Goal: Information Seeking & Learning: Find specific fact

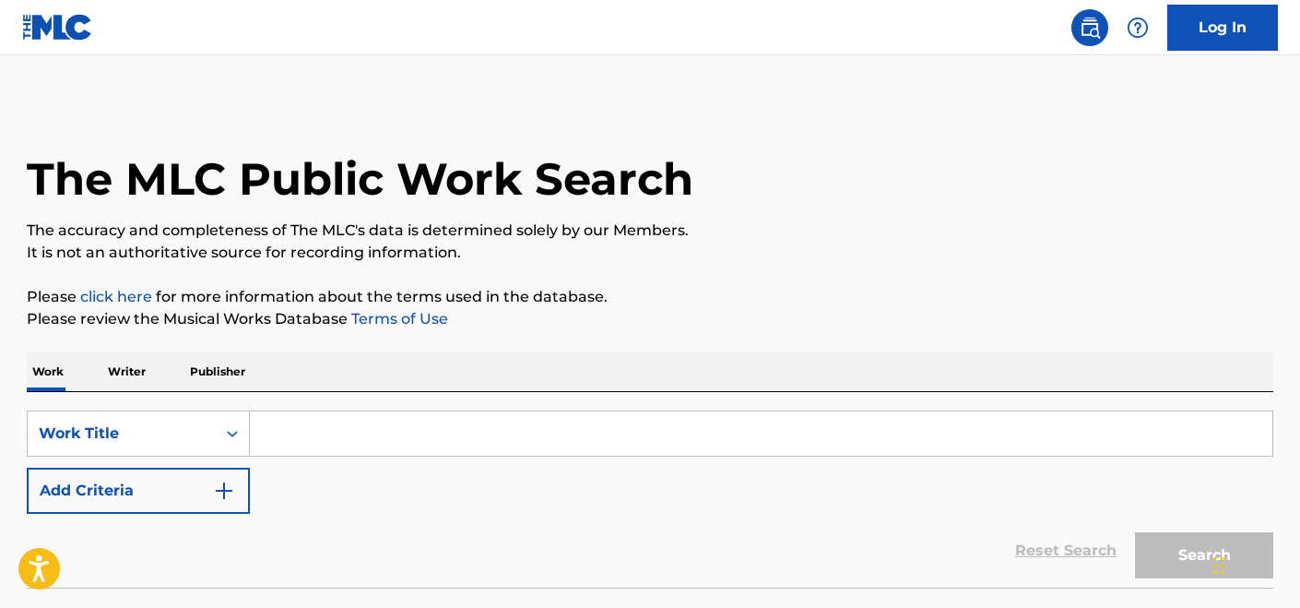
click at [288, 429] on input "Search Form" at bounding box center [761, 433] width 1023 height 44
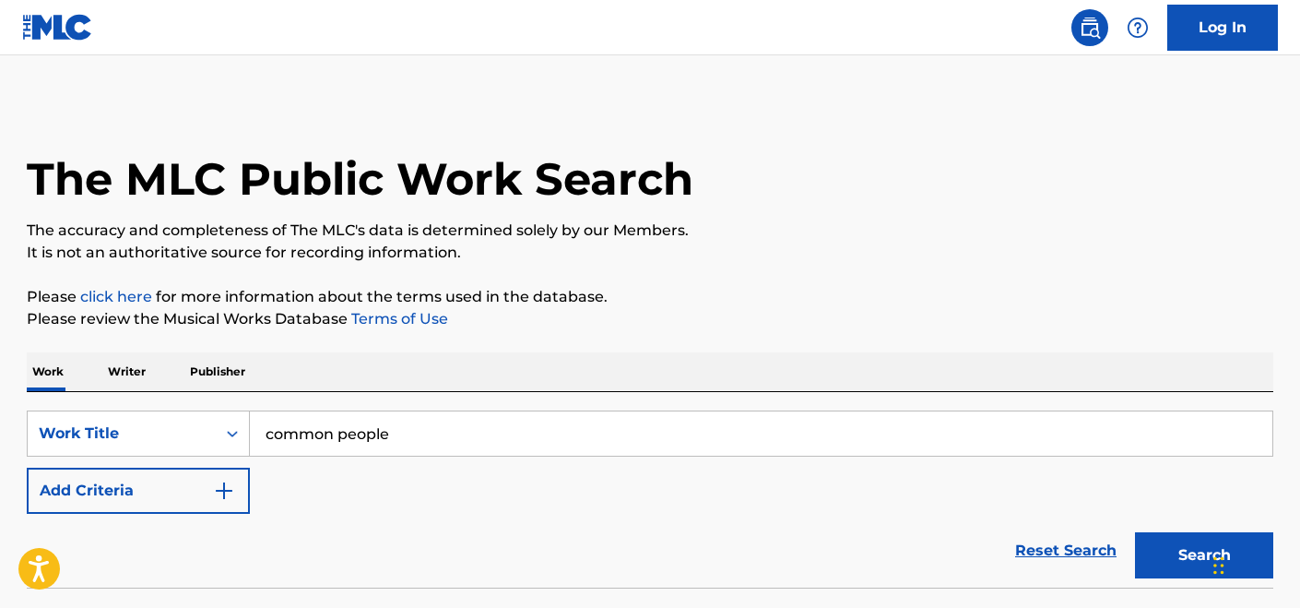
type input "common people"
click at [1135, 532] on button "Search" at bounding box center [1204, 555] width 138 height 46
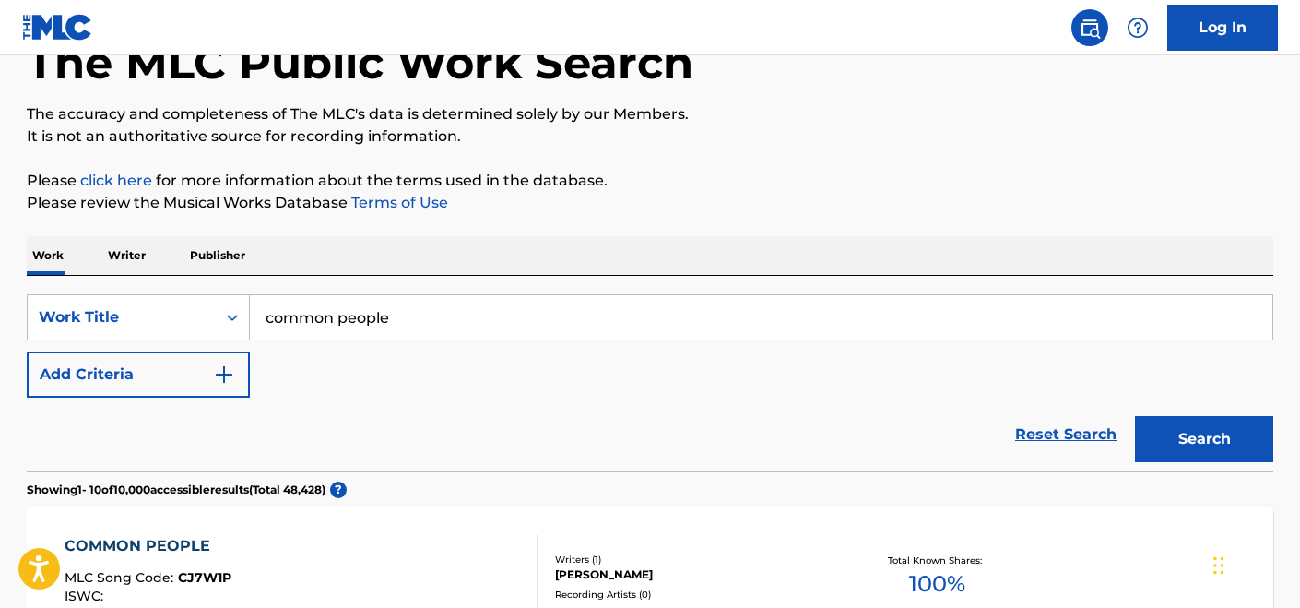
scroll to position [154, 0]
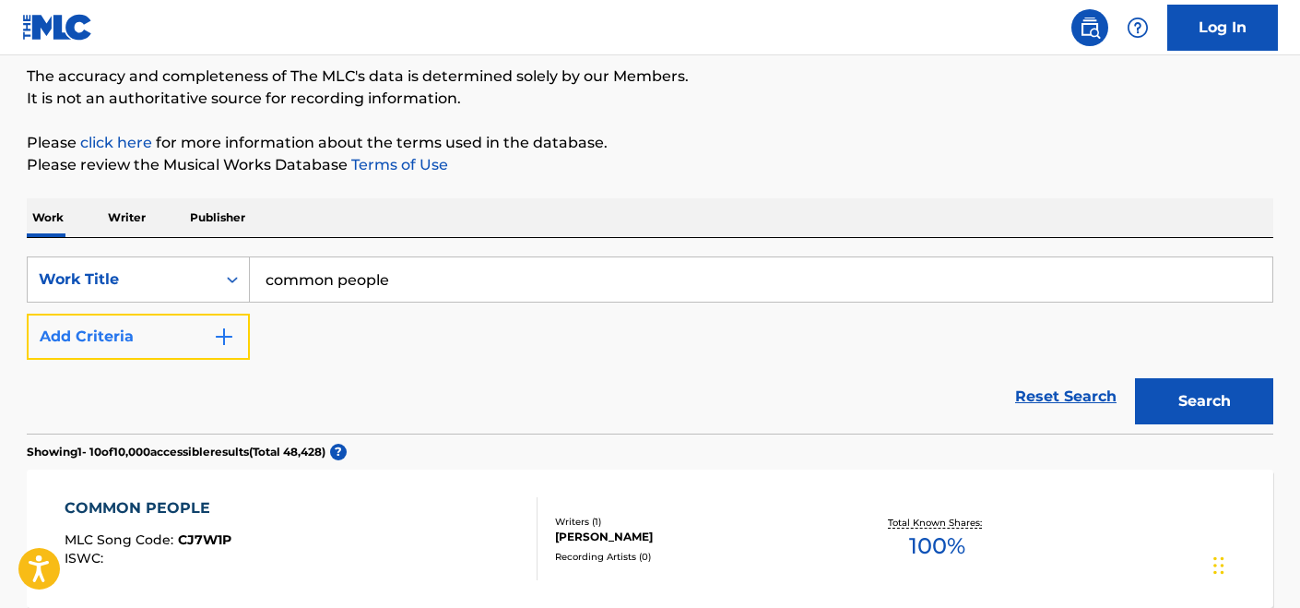
click at [208, 327] on button "Add Criteria" at bounding box center [138, 337] width 223 height 46
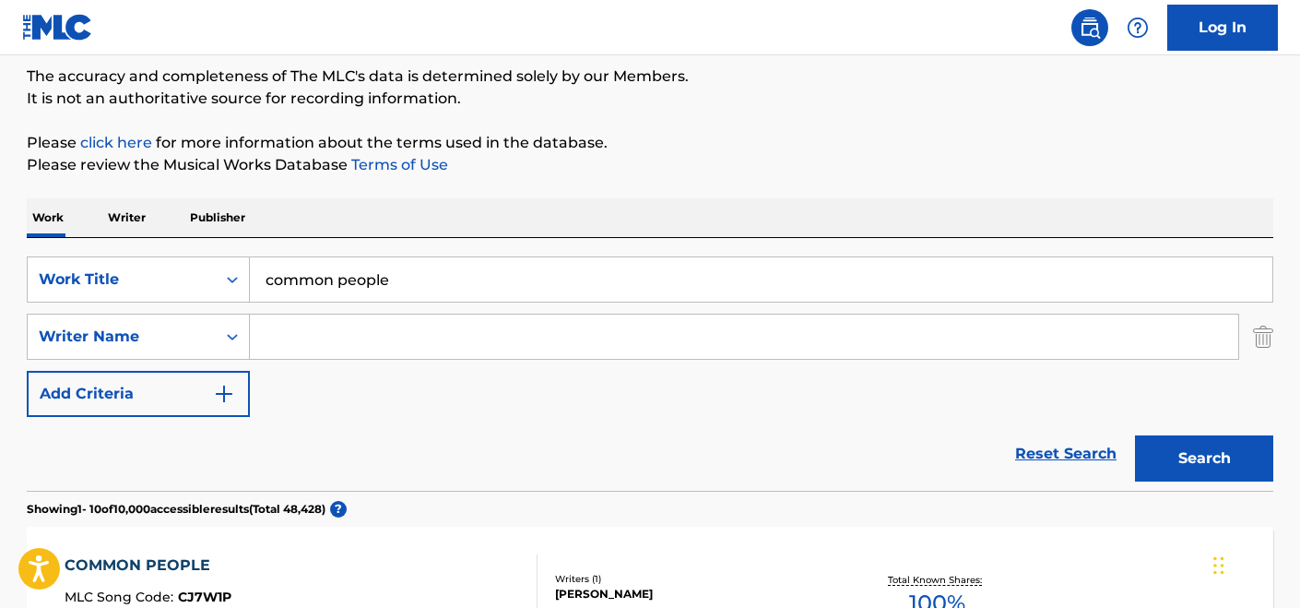
click at [352, 333] on input "Search Form" at bounding box center [744, 336] width 989 height 44
type input "candida doyle"
click at [1135, 435] on button "Search" at bounding box center [1204, 458] width 138 height 46
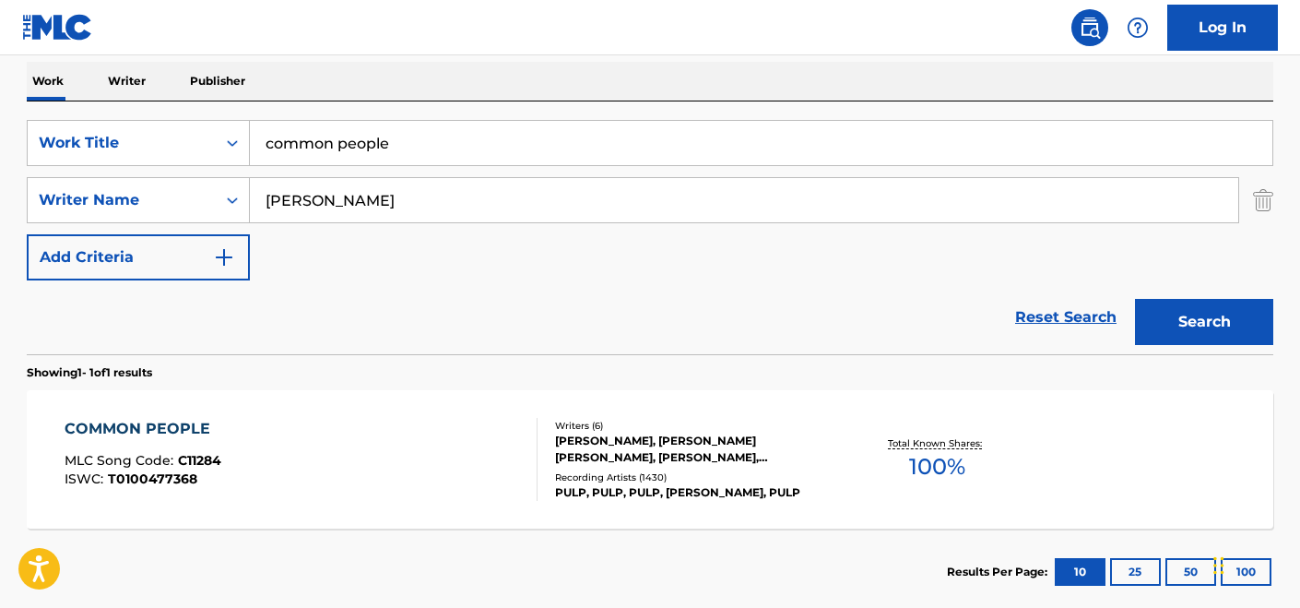
scroll to position [396, 0]
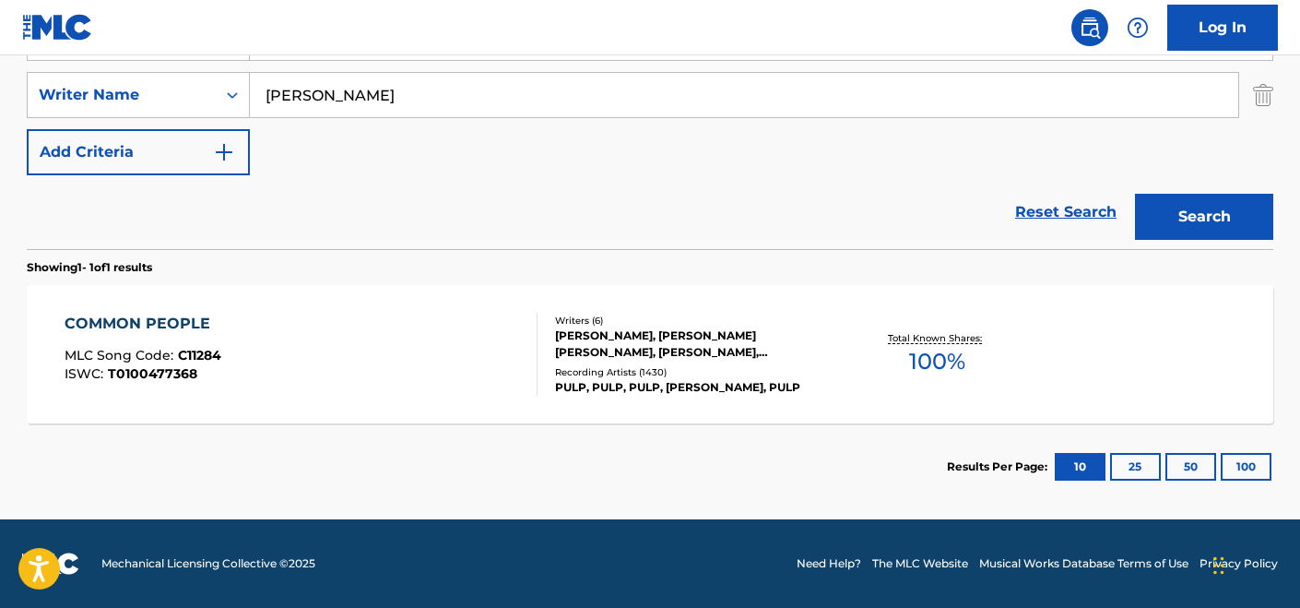
click at [468, 344] on div "COMMON PEOPLE MLC Song Code : C11284 ISWC : T0100477368" at bounding box center [302, 354] width 474 height 83
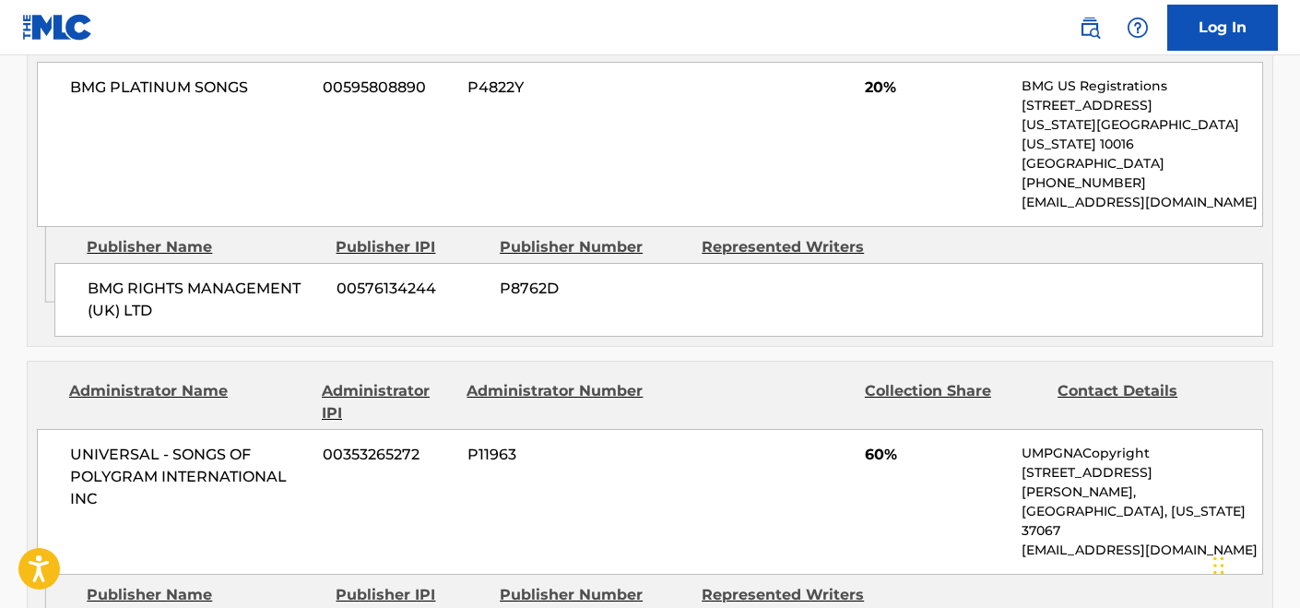
scroll to position [1061, 0]
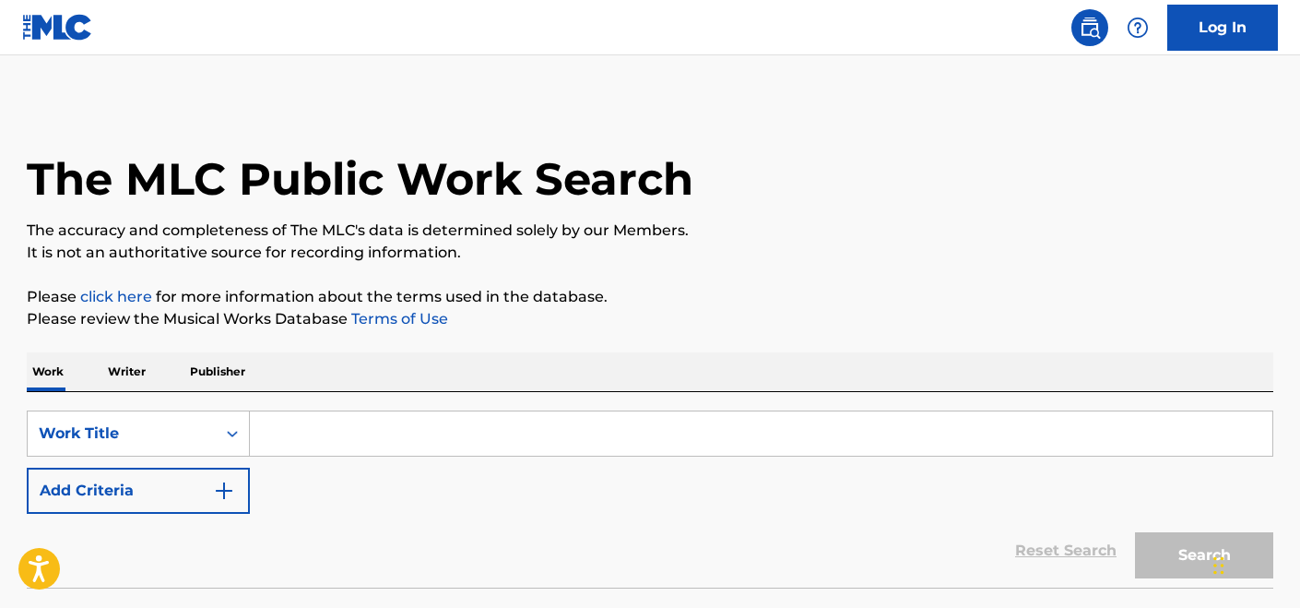
click at [382, 431] on input "Search Form" at bounding box center [761, 433] width 1023 height 44
paste input "MATTRESS MAN"
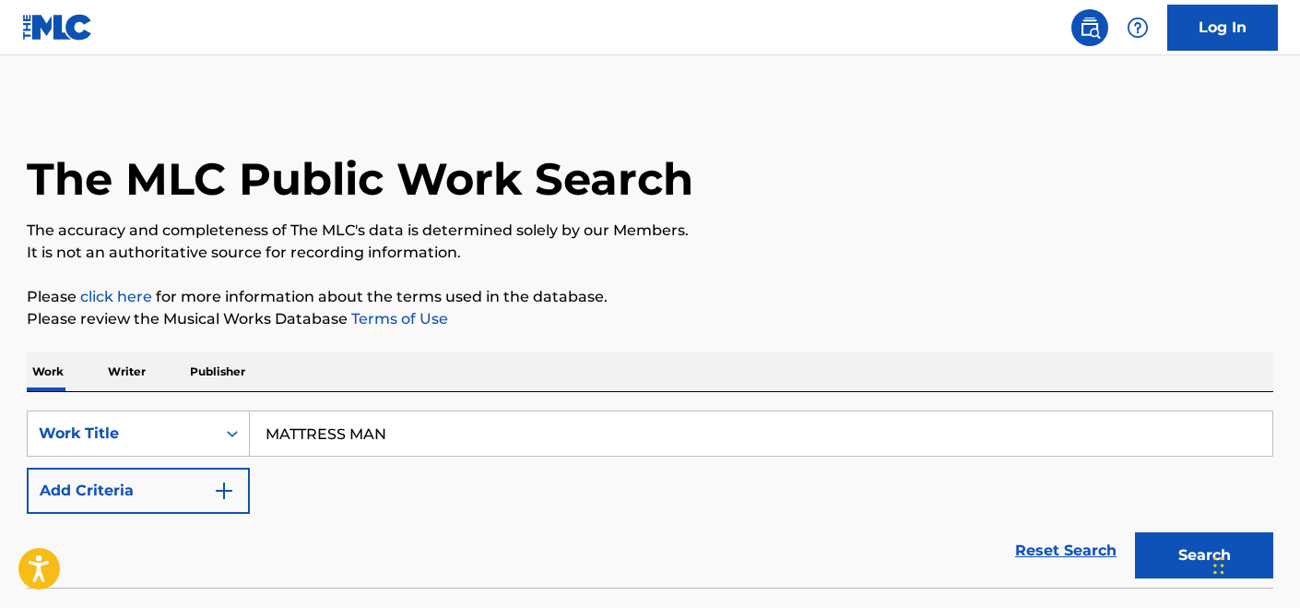
type input "MATTRESS MAN"
click at [1135, 532] on button "Search" at bounding box center [1204, 555] width 138 height 46
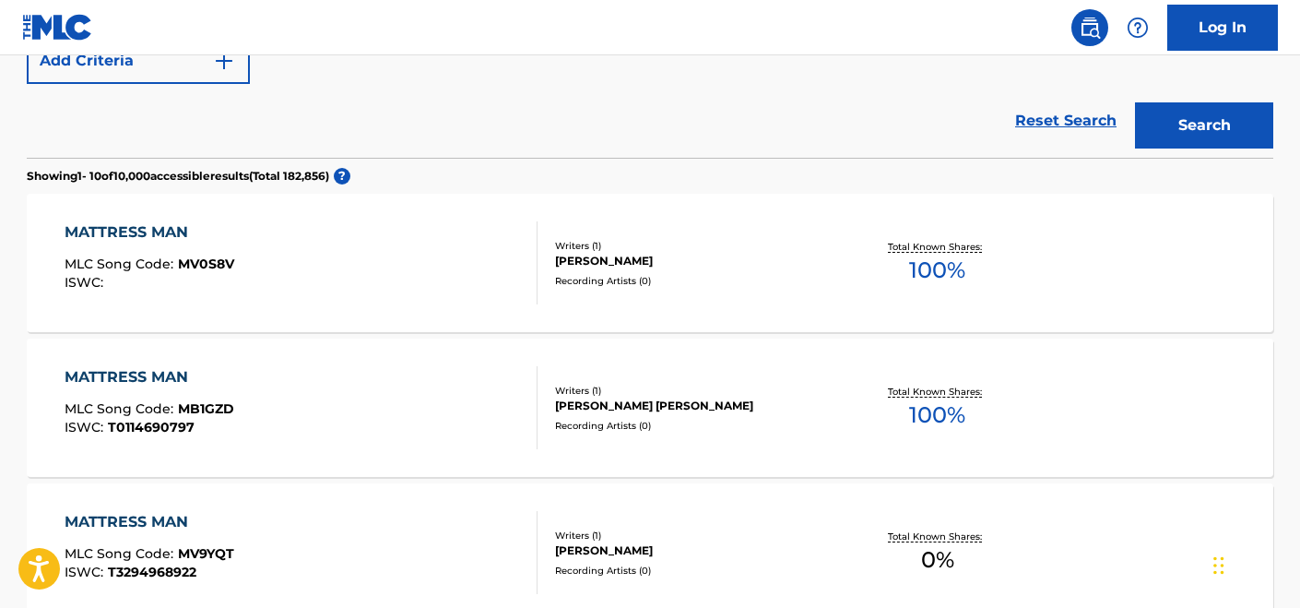
scroll to position [459, 0]
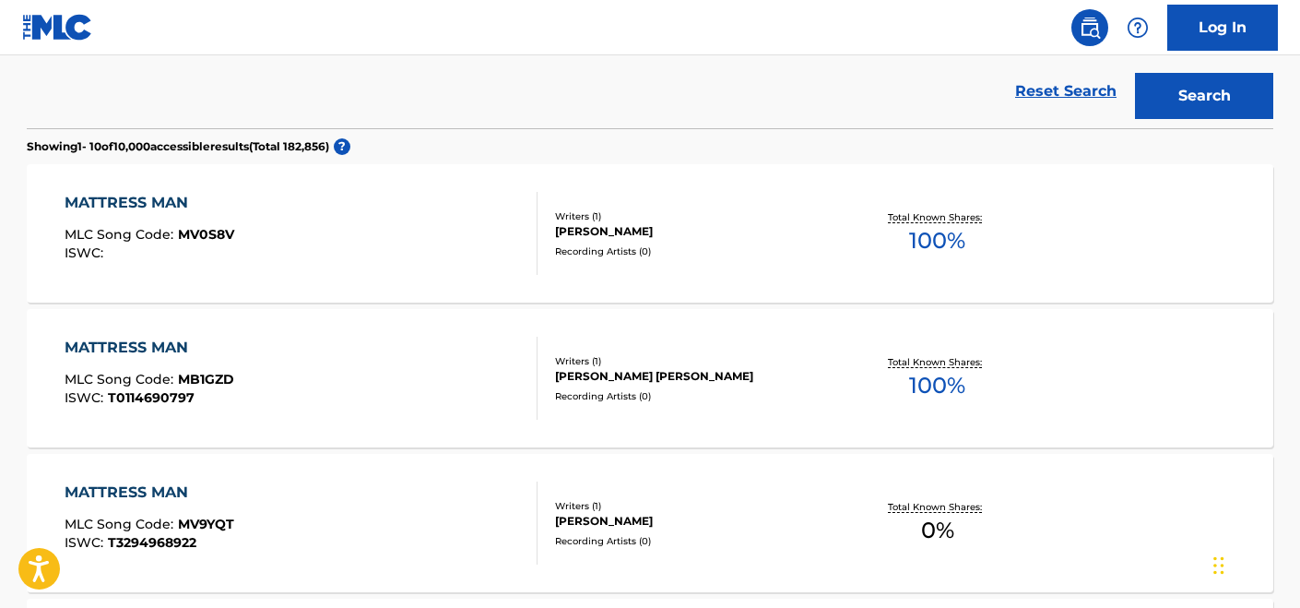
click at [504, 257] on div "MATTRESS MAN MLC Song Code : MV0S8V ISWC :" at bounding box center [302, 233] width 474 height 83
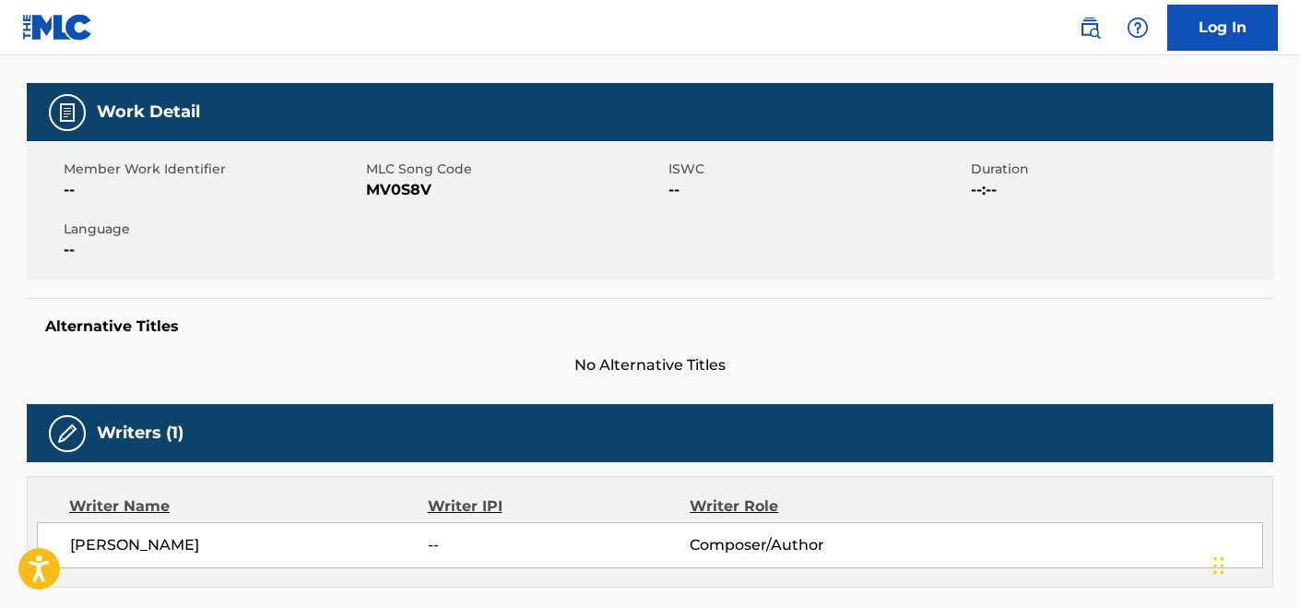
scroll to position [260, 0]
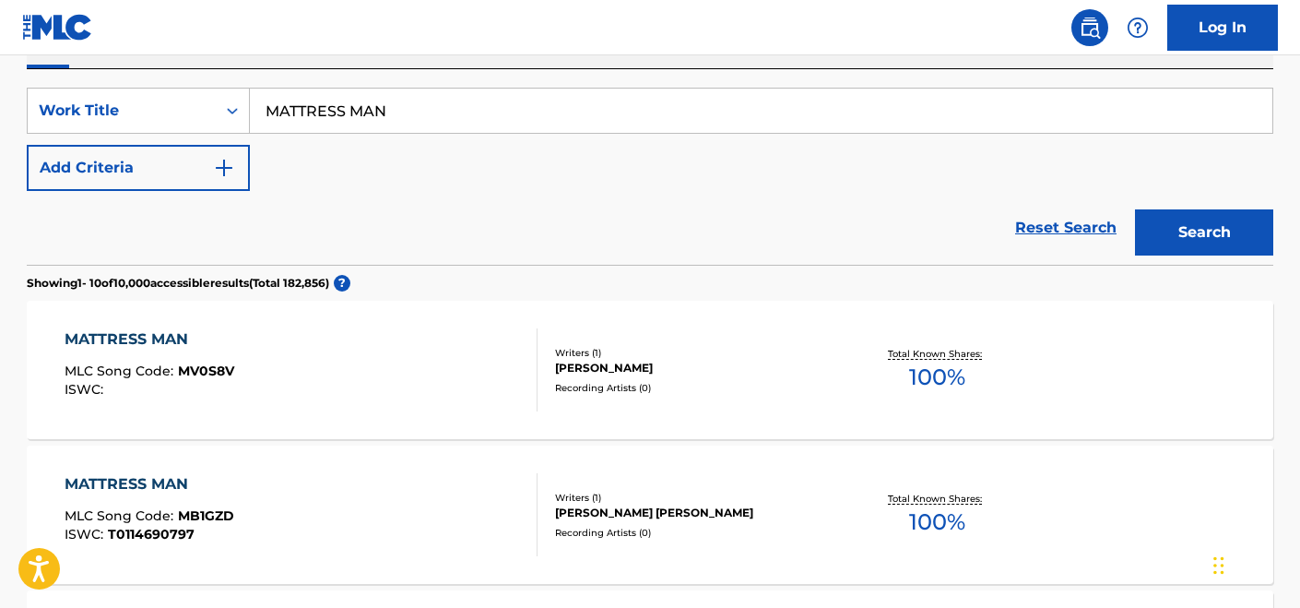
scroll to position [327, 0]
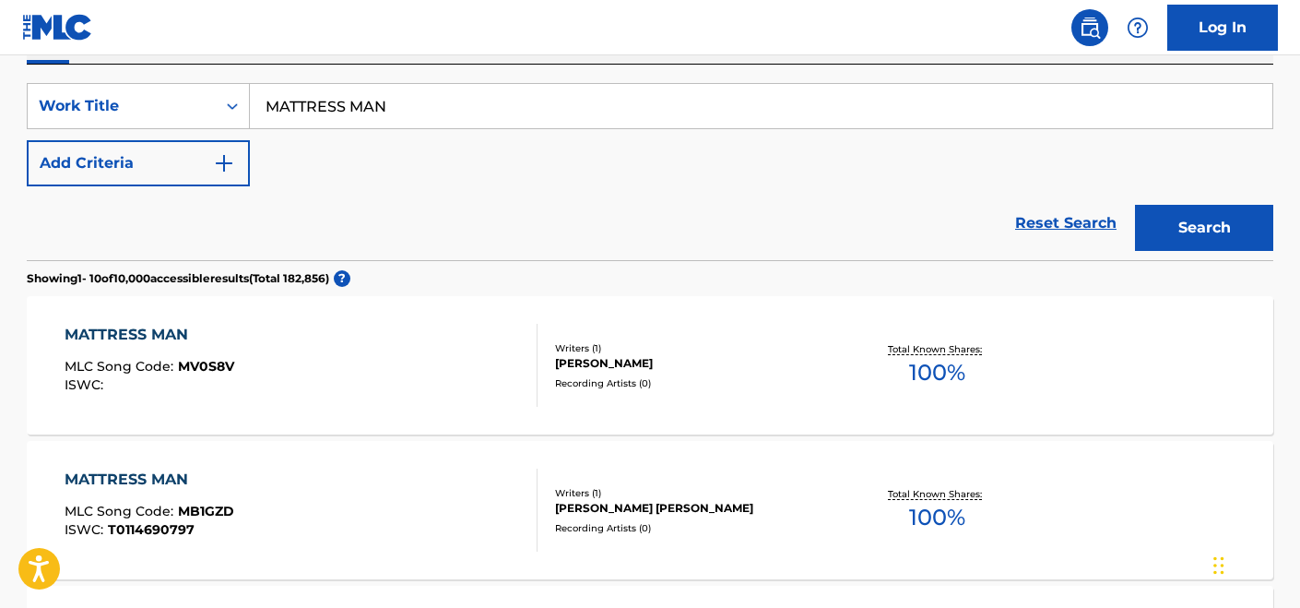
click at [311, 373] on div "MATTRESS MAN MLC Song Code : MV0S8V ISWC :" at bounding box center [302, 365] width 474 height 83
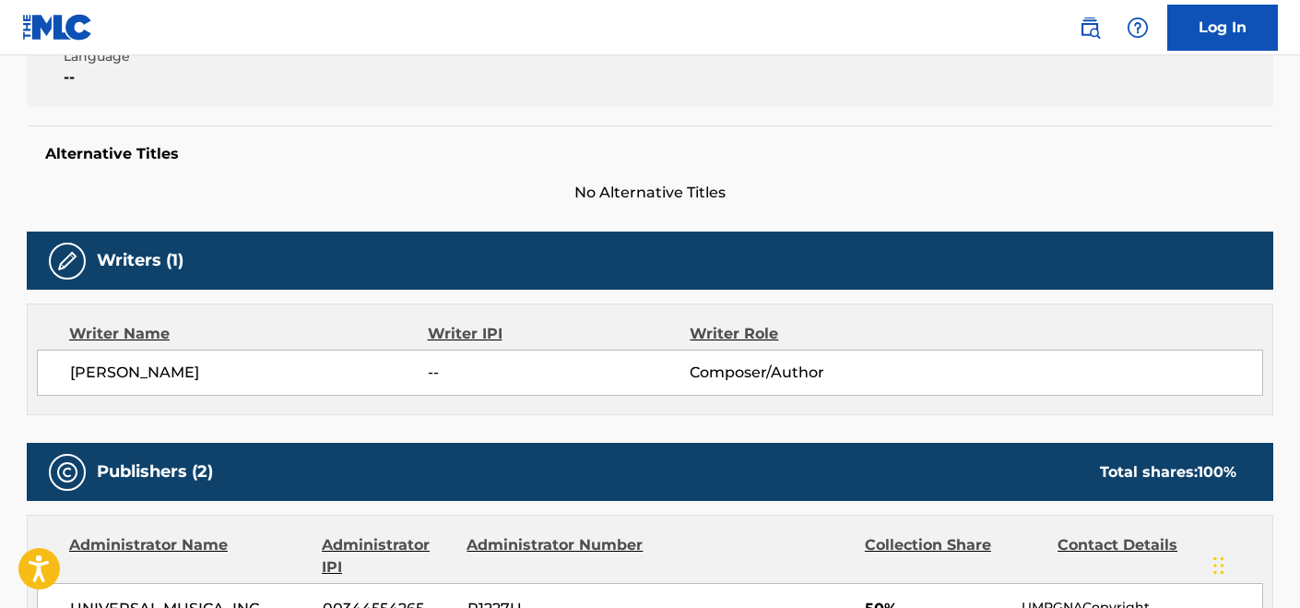
scroll to position [440, 0]
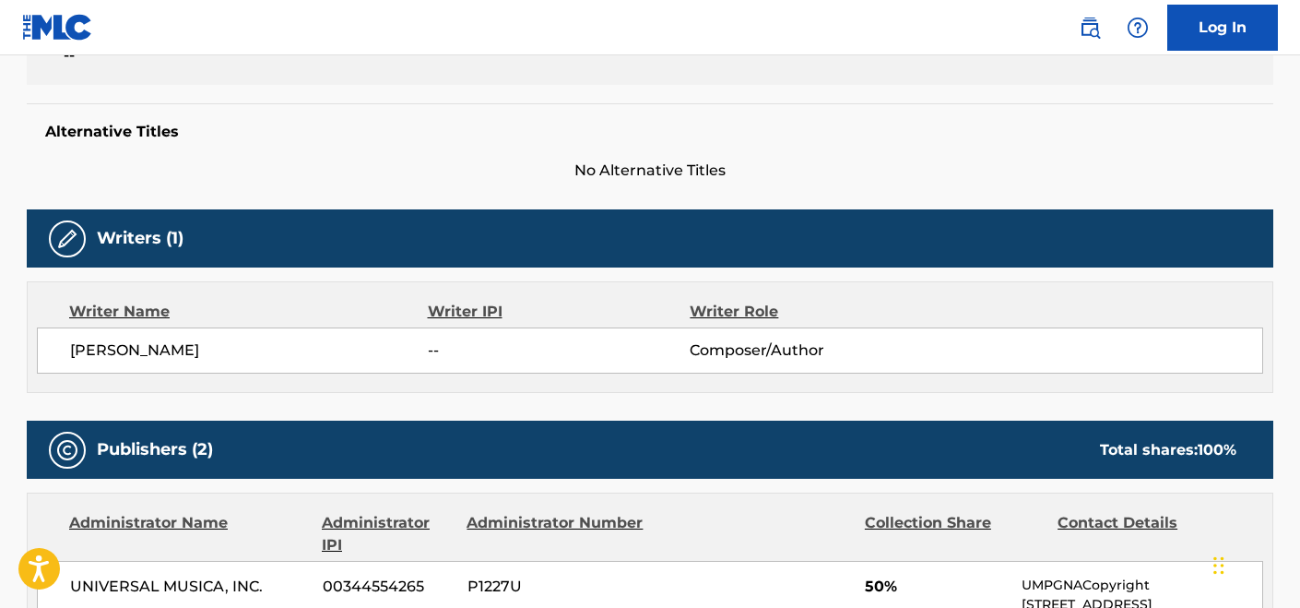
drag, startPoint x: 290, startPoint y: 350, endPoint x: 20, endPoint y: 352, distance: 269.3
click at [20, 352] on div "< Back to public search results Copy work link MATTRESS MAN Work Detail Member …" at bounding box center [650, 473] width 1291 height 1622
copy span "MATEO PLANELL MARTINEZ"
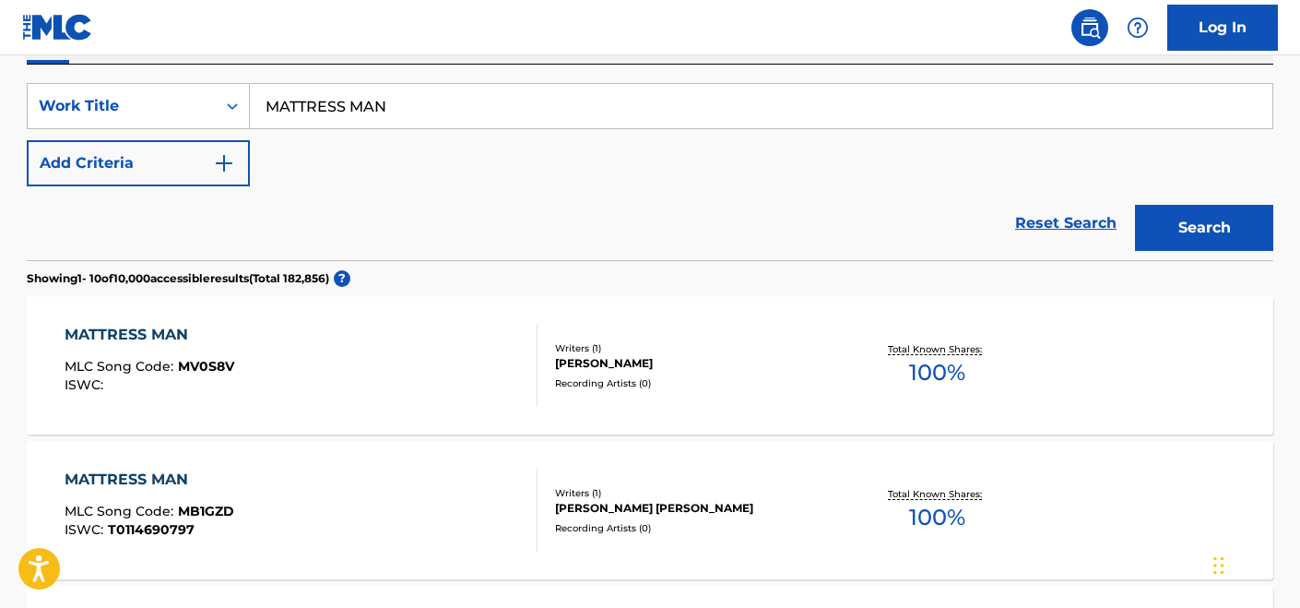
click at [301, 102] on input "MATTRESS MAN" at bounding box center [761, 106] width 1023 height 44
paste input "Lacarrere"
type input "Lacarrere"
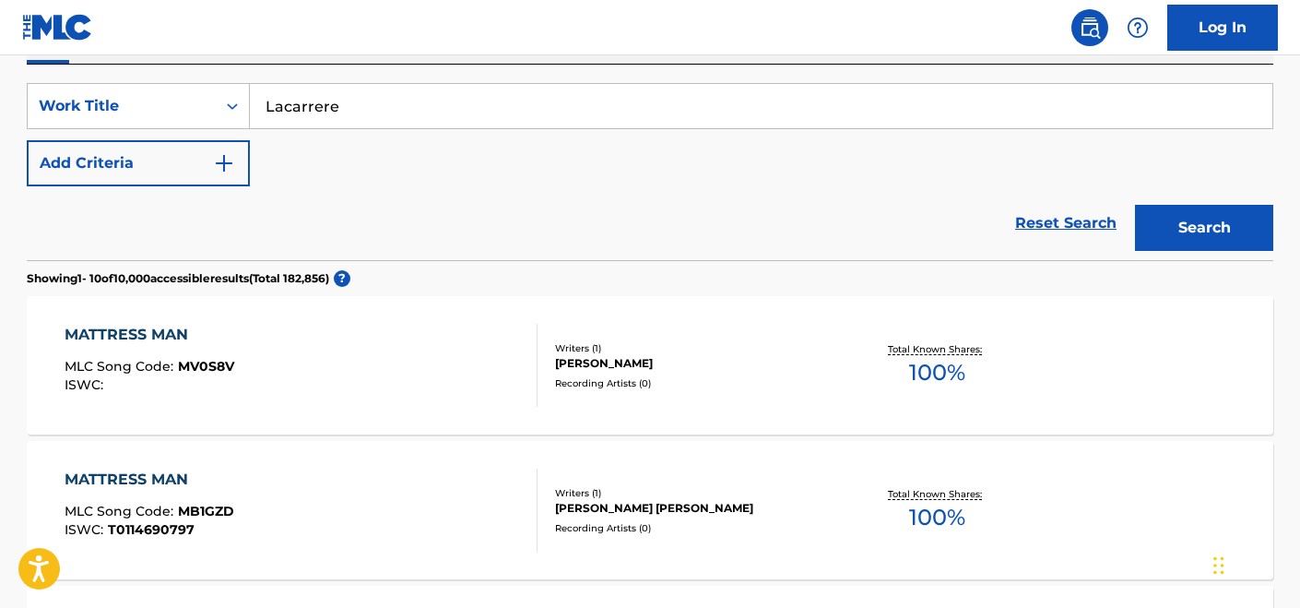
click at [1135, 205] on button "Search" at bounding box center [1204, 228] width 138 height 46
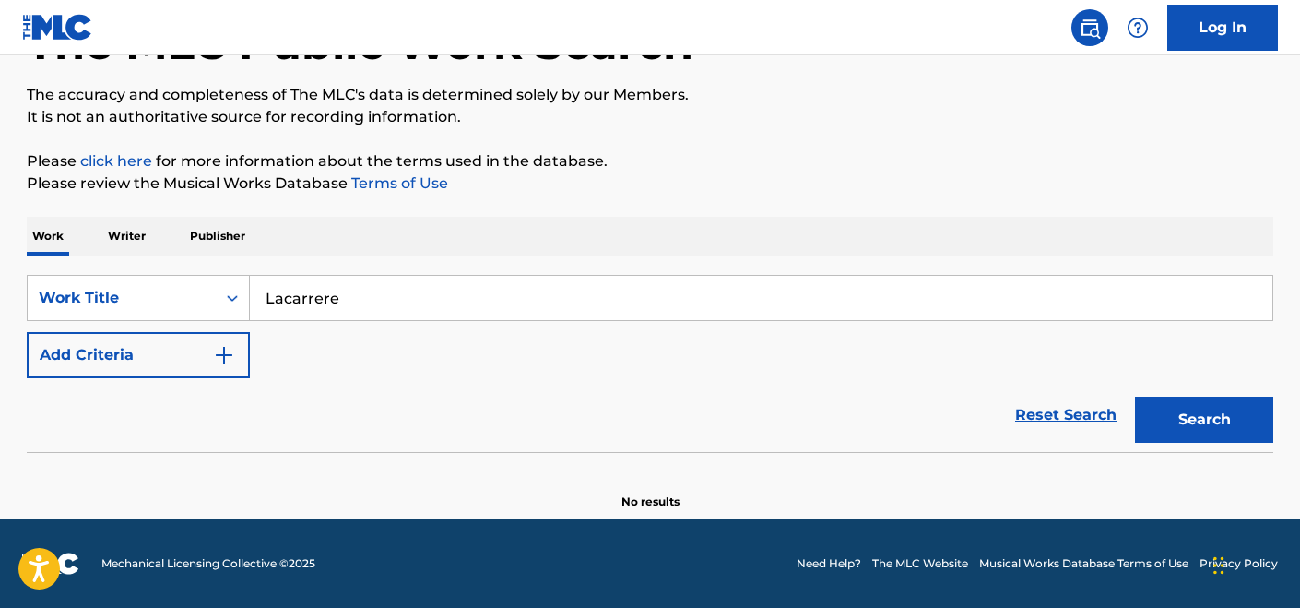
scroll to position [136, 0]
click at [156, 247] on div "Work Writer Publisher" at bounding box center [650, 236] width 1247 height 39
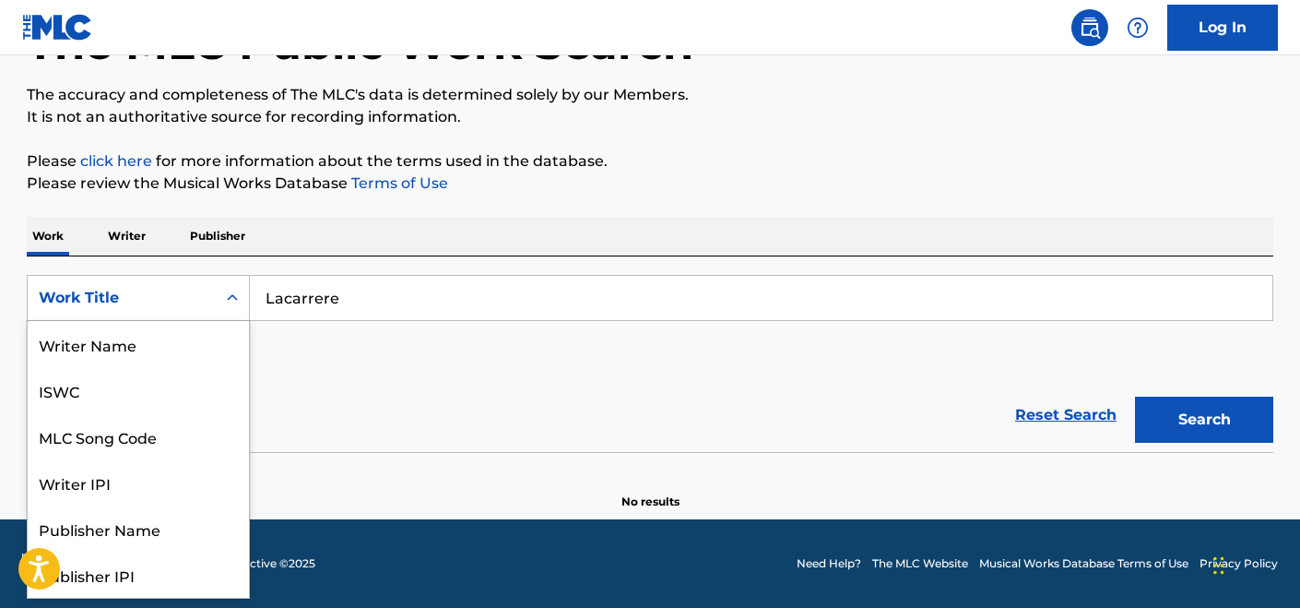
click at [191, 305] on div "Work Title" at bounding box center [122, 298] width 166 height 22
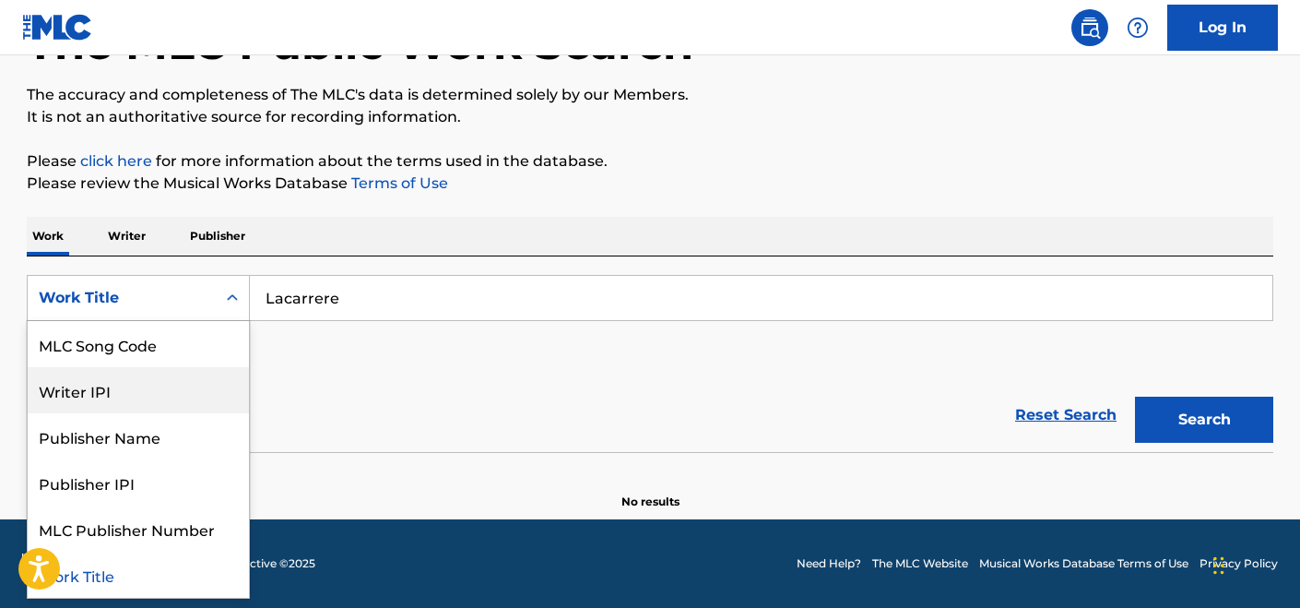
click at [177, 407] on div "Writer IPI" at bounding box center [138, 390] width 221 height 46
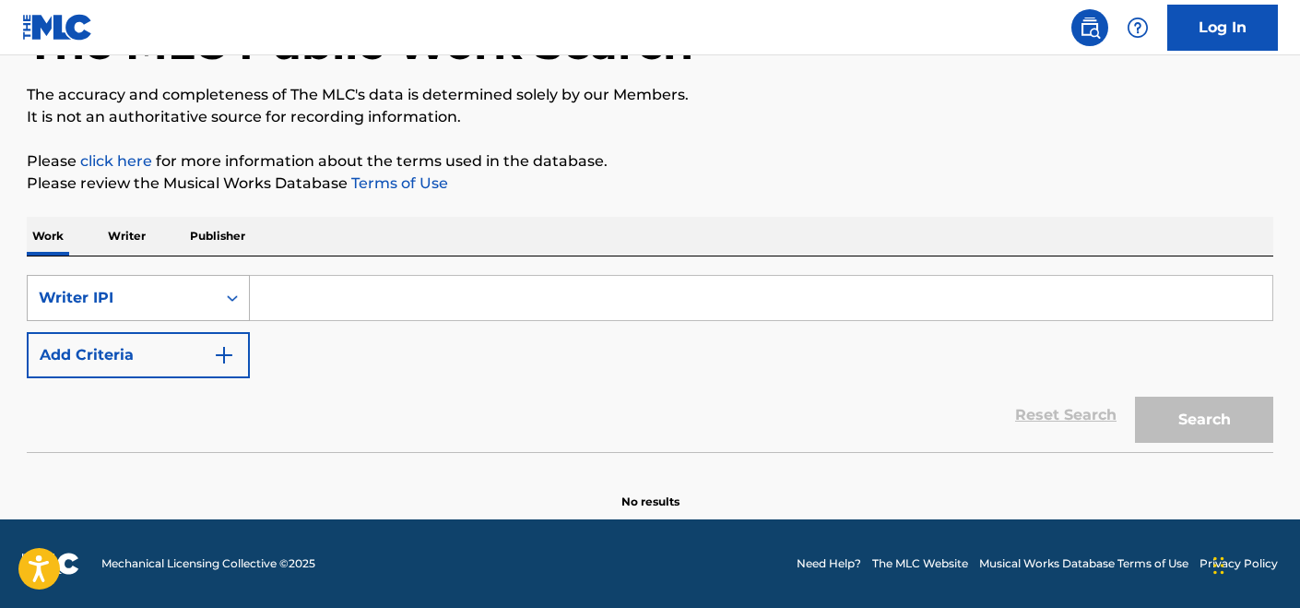
click at [200, 301] on div "Writer IPI" at bounding box center [122, 298] width 166 height 22
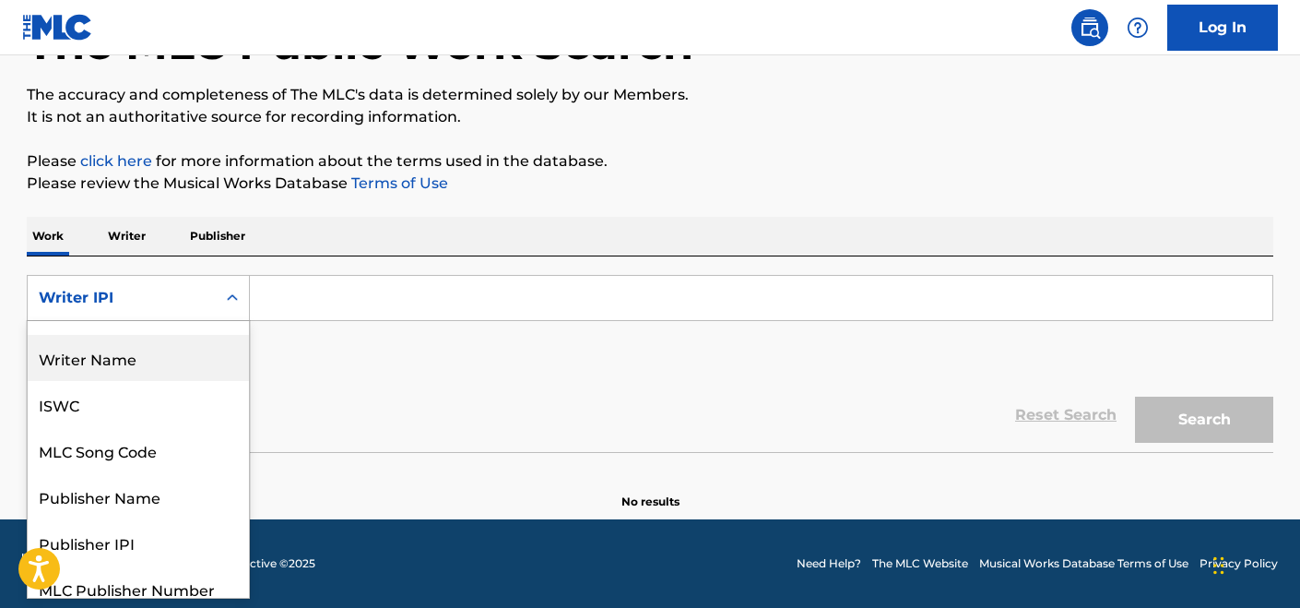
scroll to position [0, 0]
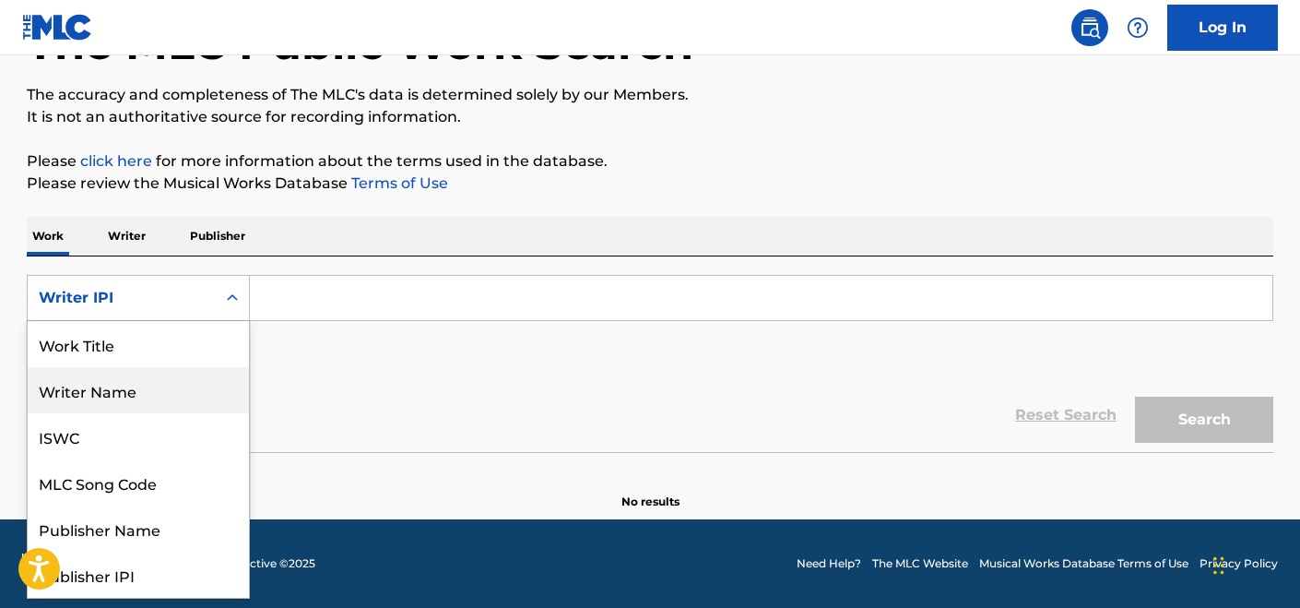
click at [183, 385] on div "Writer Name" at bounding box center [138, 390] width 221 height 46
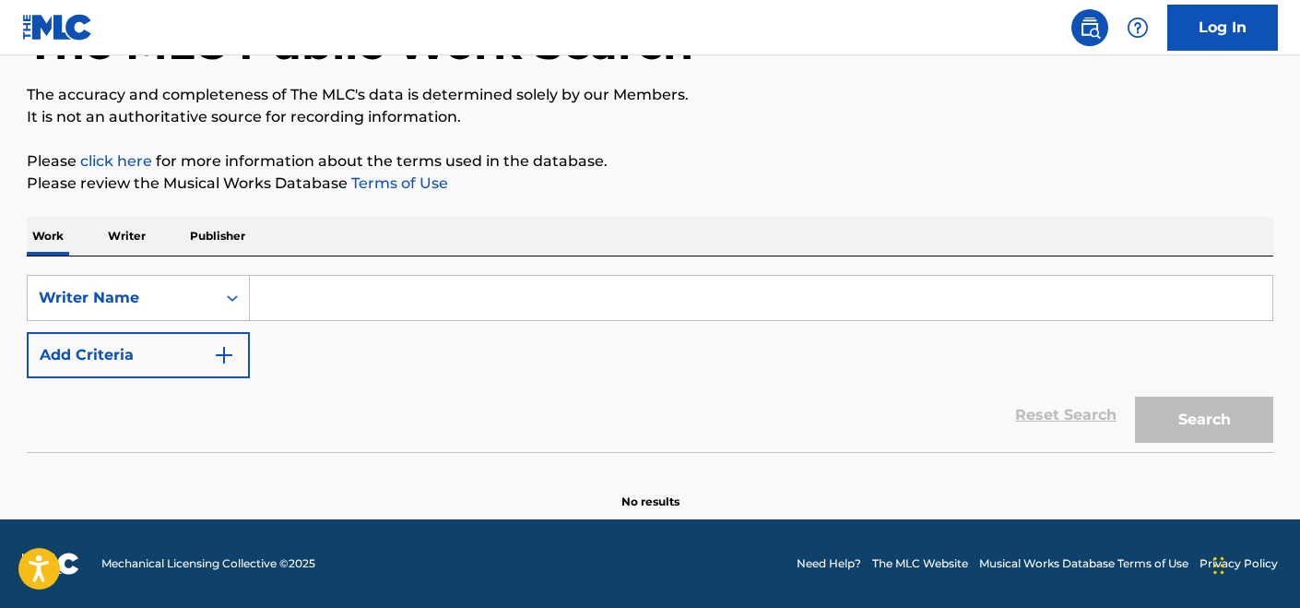
click at [343, 293] on input "Search Form" at bounding box center [761, 298] width 1023 height 44
paste input "Lacarrere"
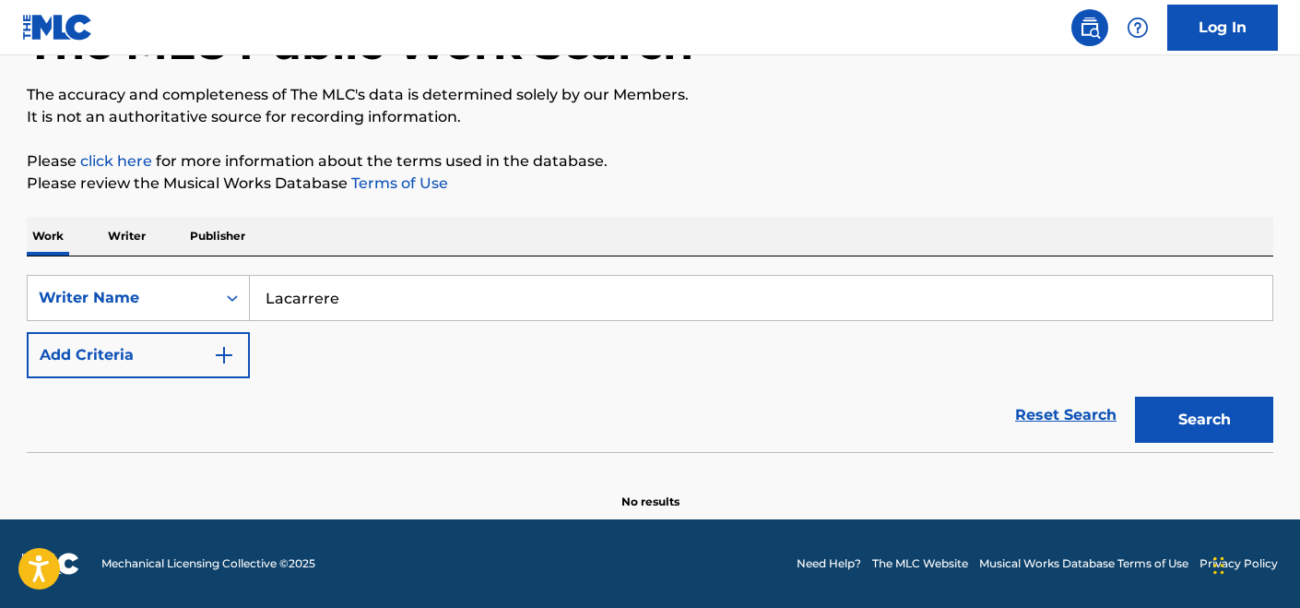
type input "Lacarrere"
click at [1135, 397] on button "Search" at bounding box center [1204, 420] width 138 height 46
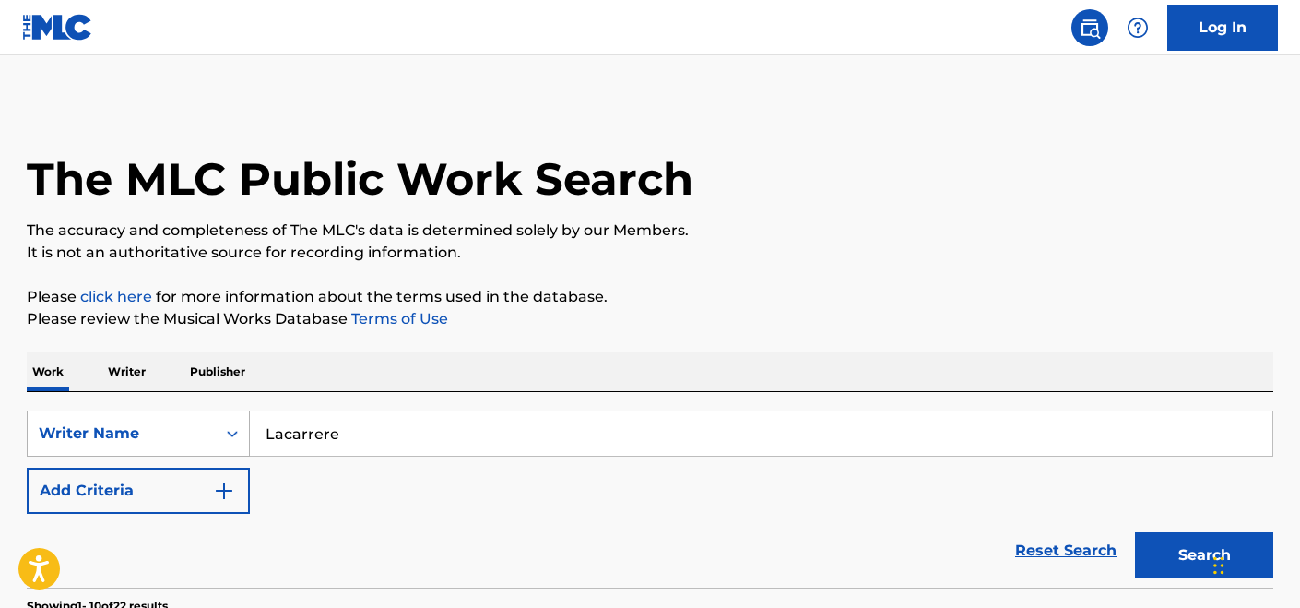
click at [225, 437] on div "Writer Name" at bounding box center [138, 433] width 223 height 46
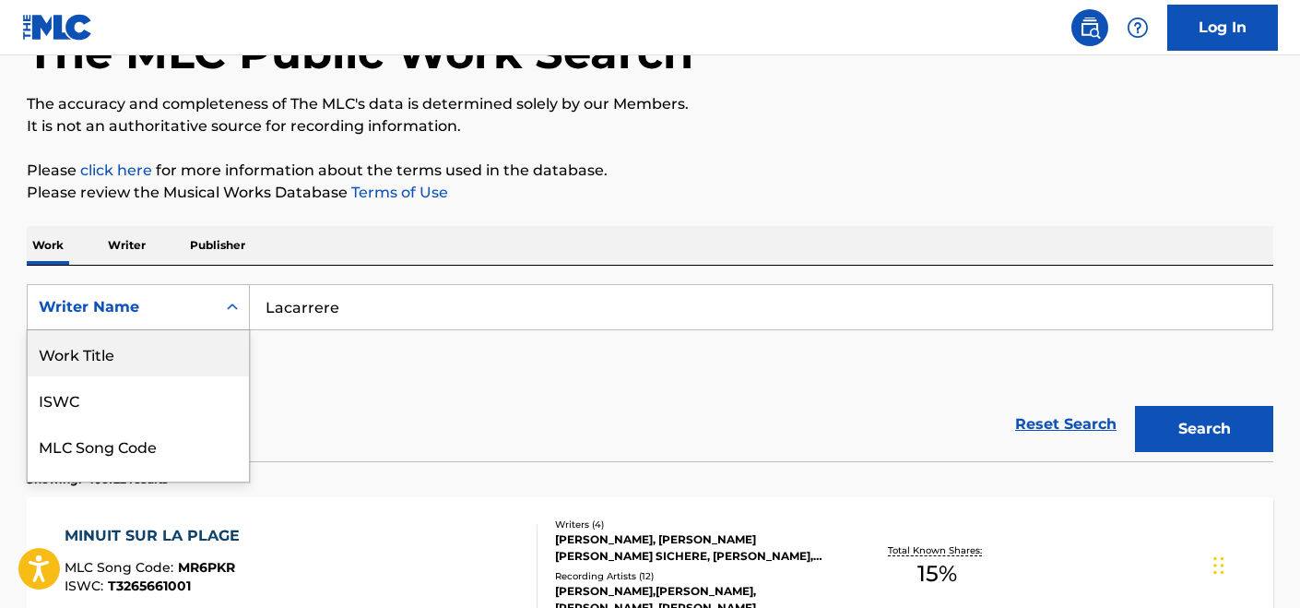
click at [129, 358] on div "Work Title" at bounding box center [138, 353] width 221 height 46
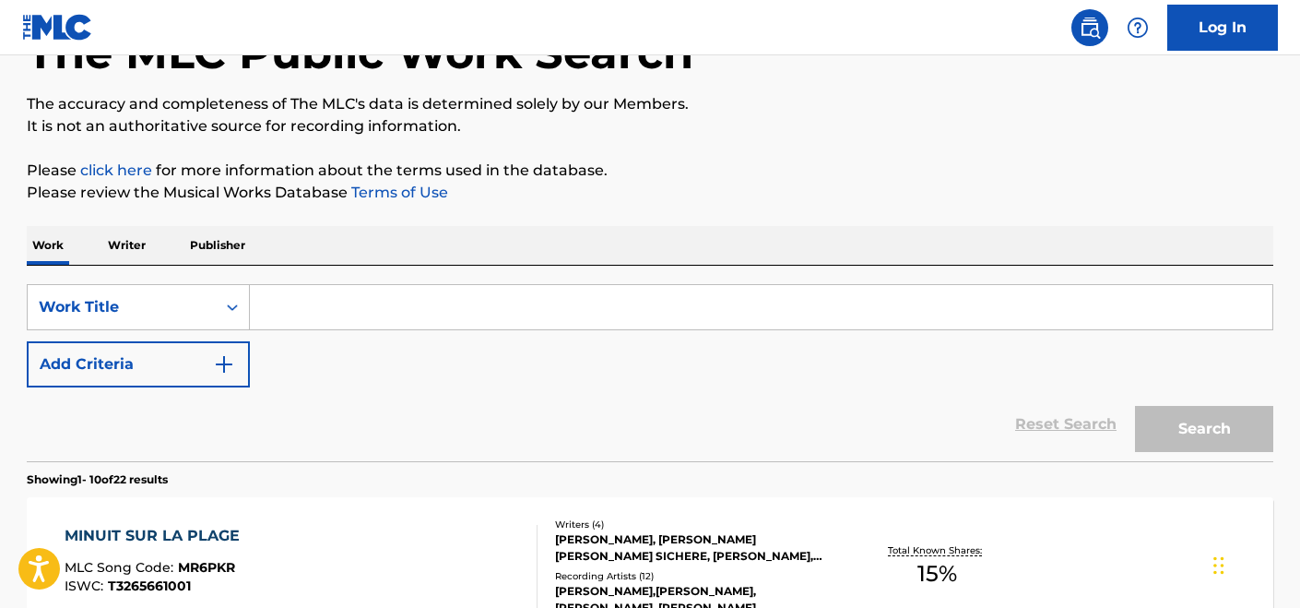
click at [326, 307] on input "Search Form" at bounding box center [761, 307] width 1023 height 44
paste input "Vest"
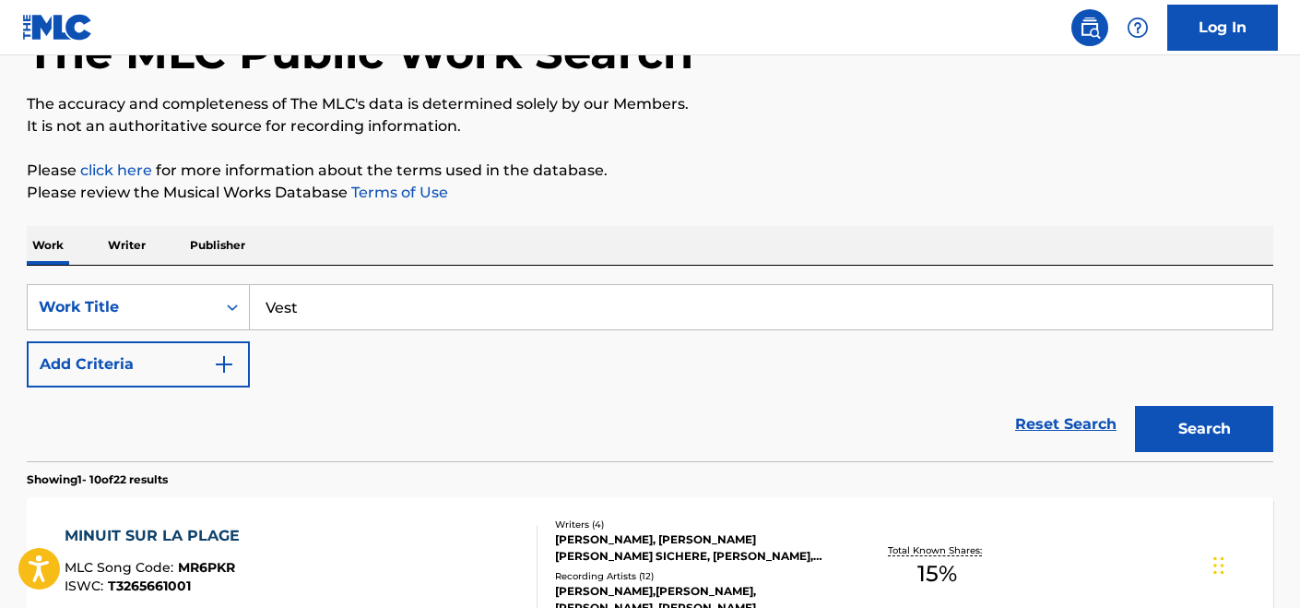
type input "Vest"
click at [229, 352] on button "Add Criteria" at bounding box center [138, 364] width 223 height 46
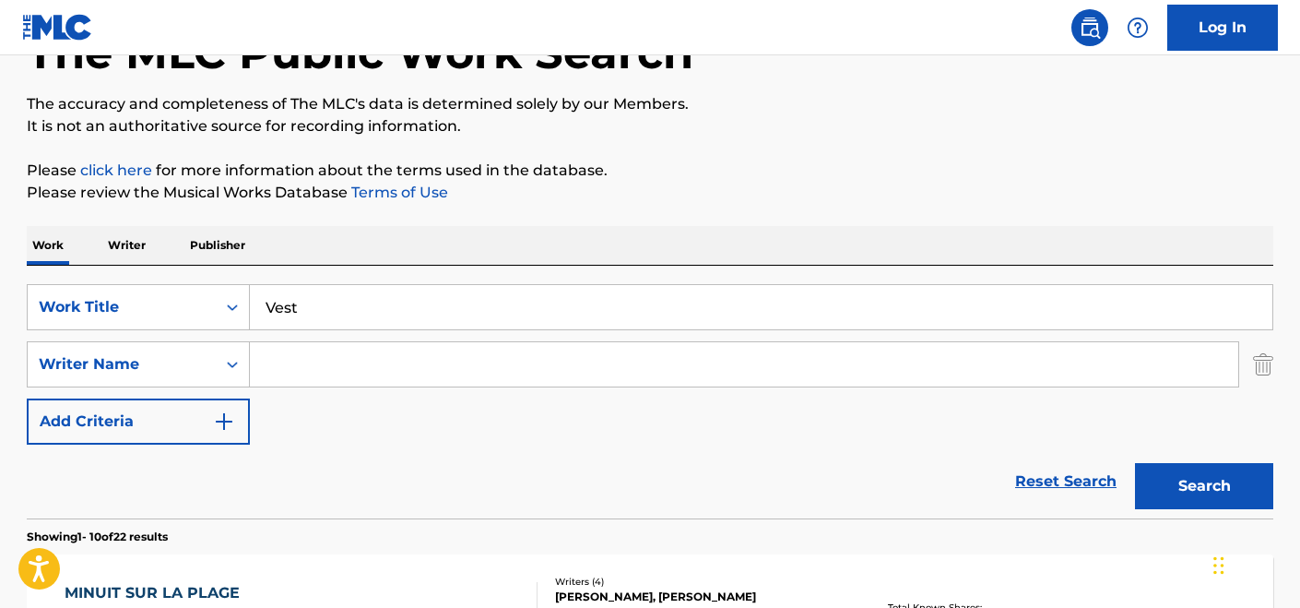
click at [373, 357] on input "Search Form" at bounding box center [744, 364] width 989 height 44
paste input "Cecilia Carrere"
type input "Cecilia Carrere"
click at [1135, 463] on button "Search" at bounding box center [1204, 486] width 138 height 46
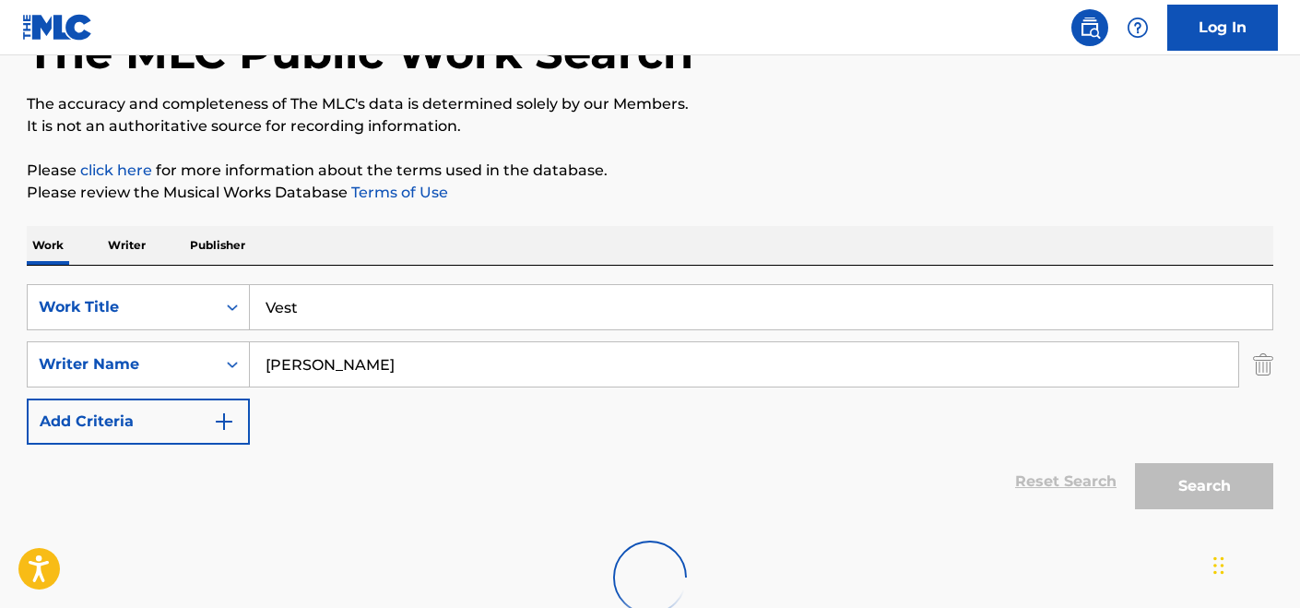
scroll to position [193, 0]
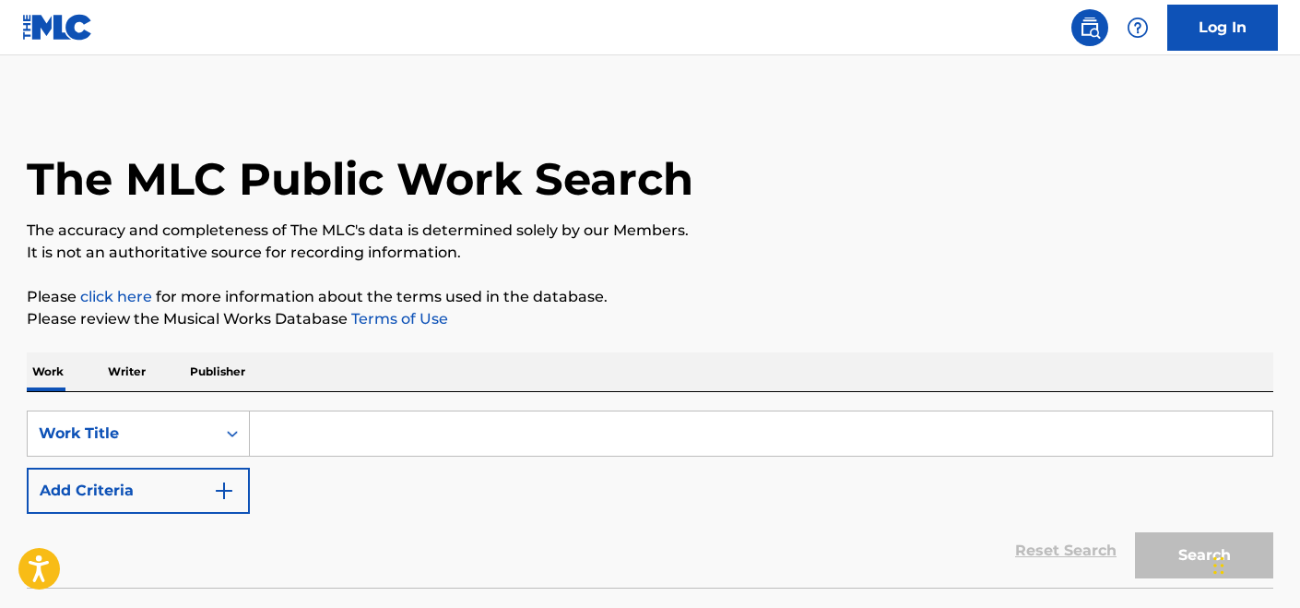
click at [334, 439] on input "Search Form" at bounding box center [761, 433] width 1023 height 44
paste input "CLUB"
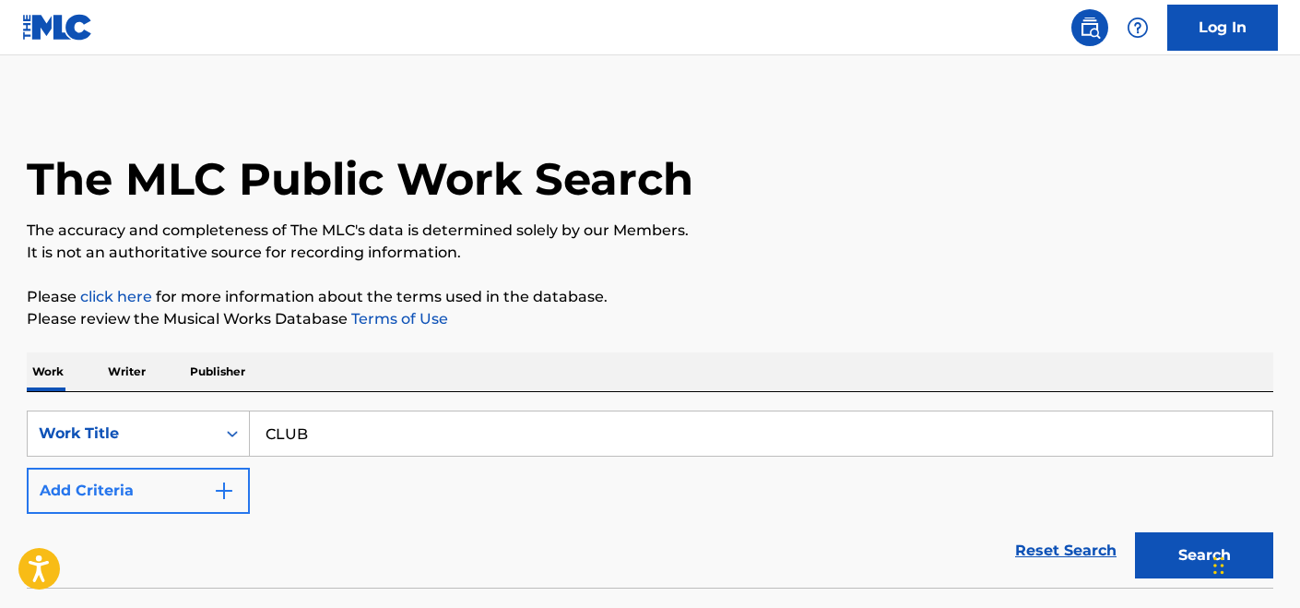
type input "CLUB"
click at [222, 487] on img "Search Form" at bounding box center [224, 491] width 22 height 22
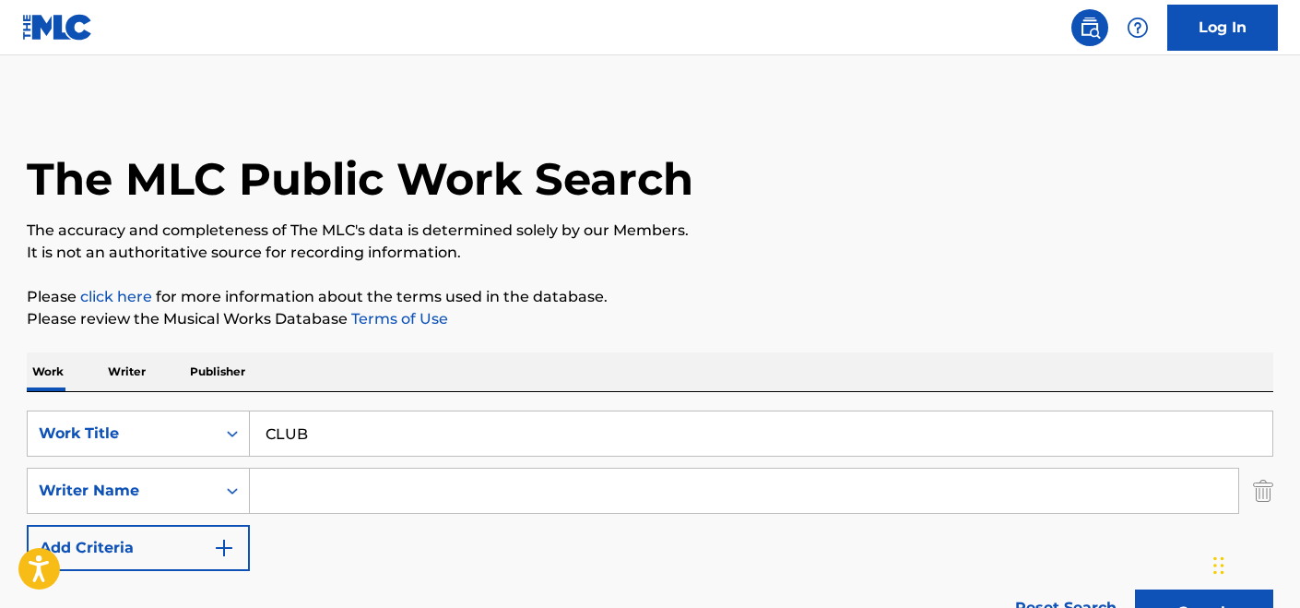
click at [445, 487] on input "Search Form" at bounding box center [744, 490] width 989 height 44
paste input "[PERSON_NAME], [PERSON_NAME], [PERSON_NAME]"
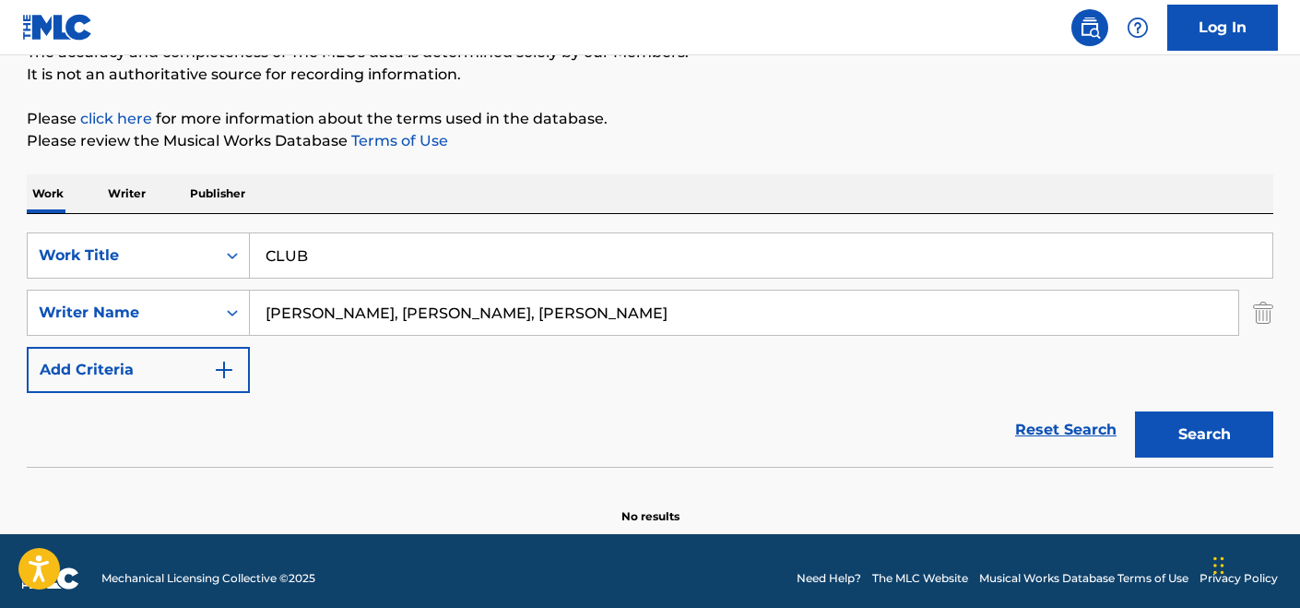
scroll to position [193, 0]
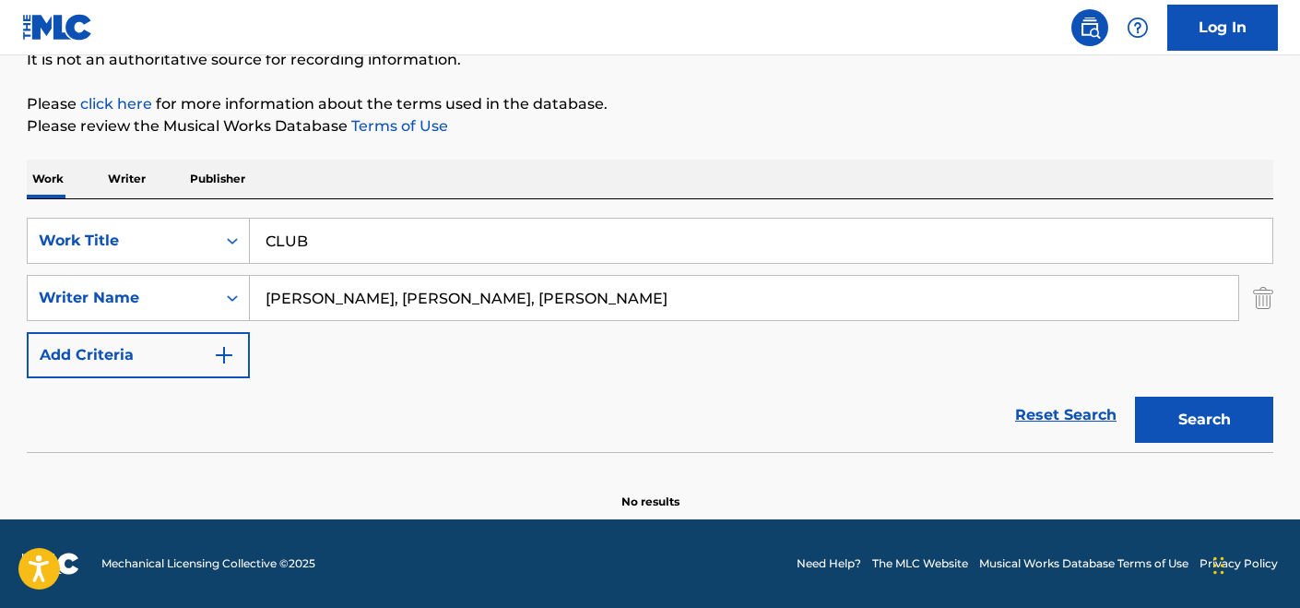
drag, startPoint x: 409, startPoint y: 304, endPoint x: 841, endPoint y: 310, distance: 431.6
click at [849, 314] on input "[PERSON_NAME], [PERSON_NAME], [PERSON_NAME]" at bounding box center [744, 298] width 989 height 44
type input "[PERSON_NAME]"
click at [1135, 397] on button "Search" at bounding box center [1204, 420] width 138 height 46
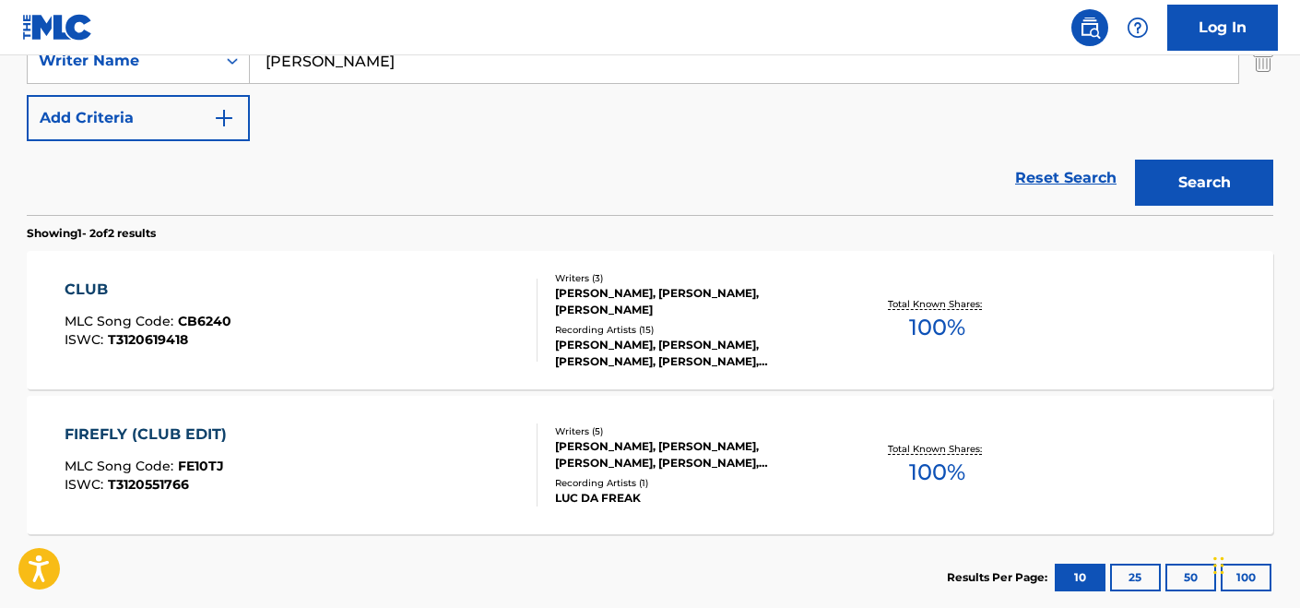
scroll to position [456, 0]
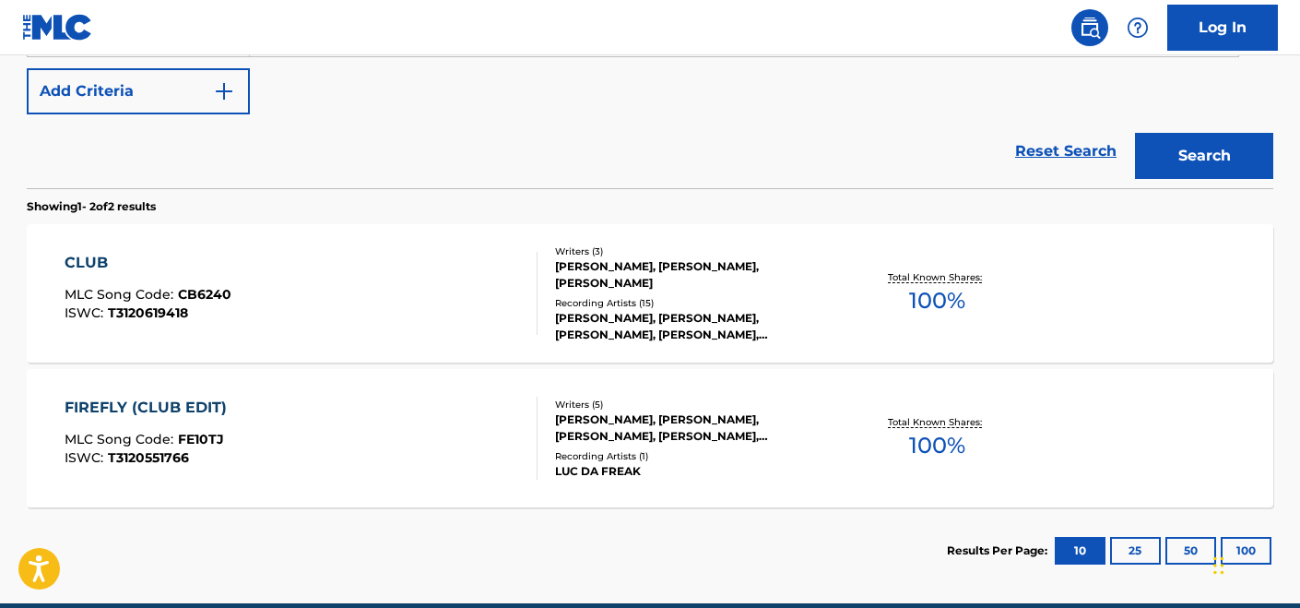
click at [383, 325] on div "CLUB MLC Song Code : CB6240 ISWC : T3120619418" at bounding box center [302, 293] width 474 height 83
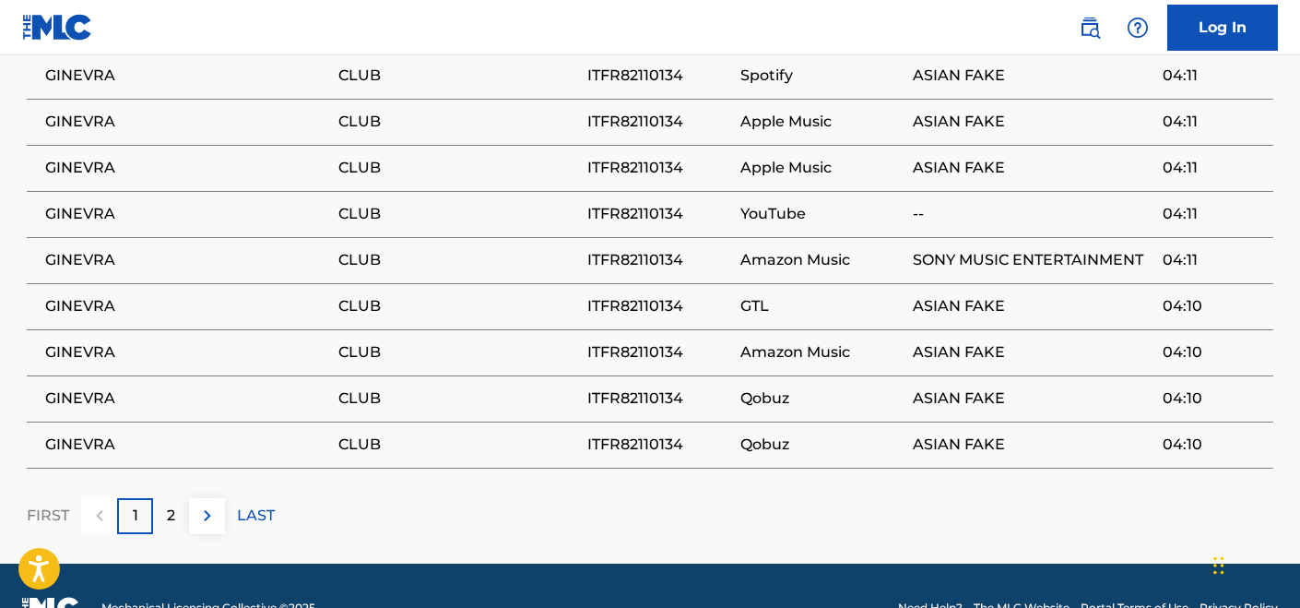
scroll to position [2003, 0]
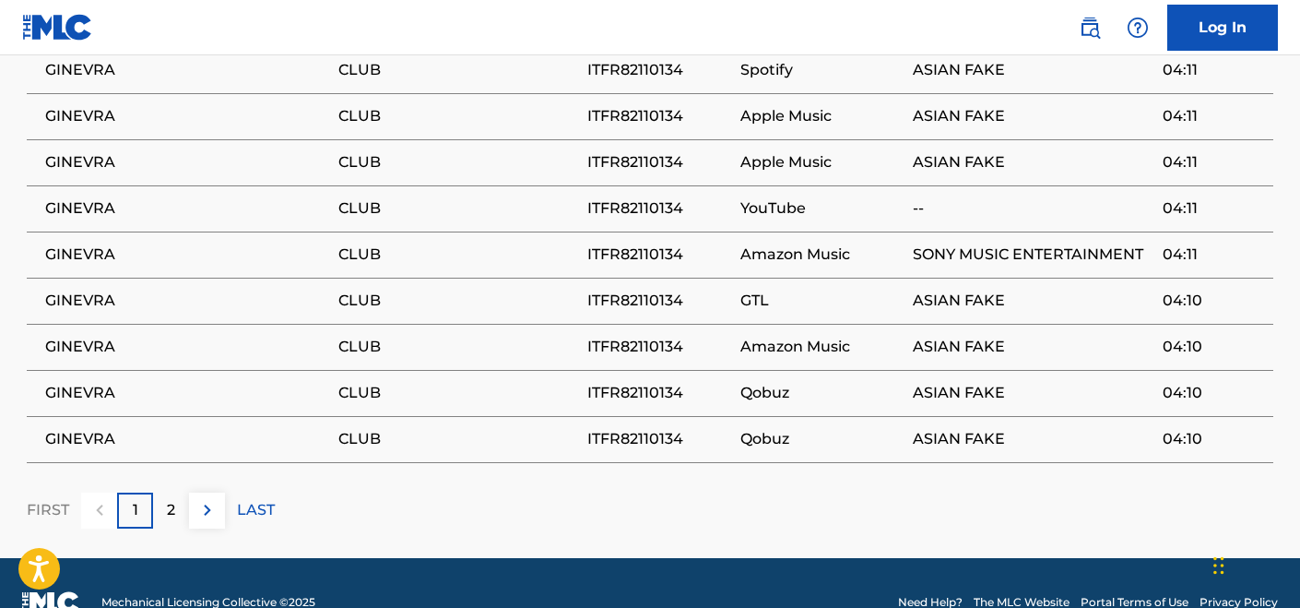
click at [180, 514] on div "2" at bounding box center [171, 510] width 36 height 36
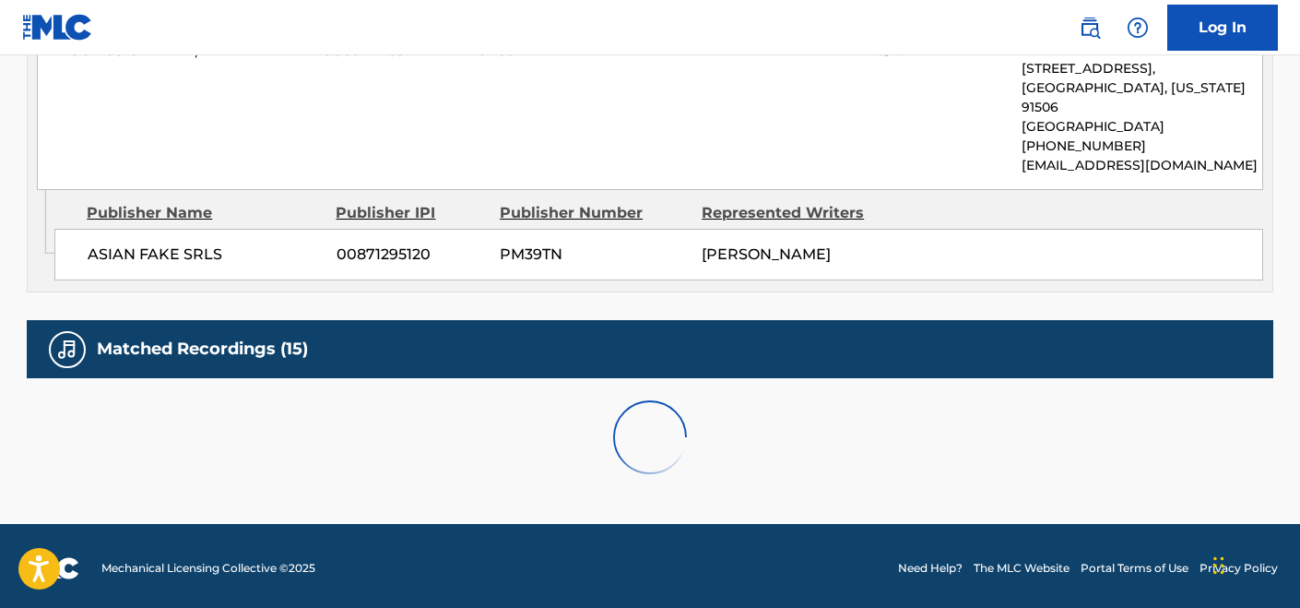
scroll to position [1806, 0]
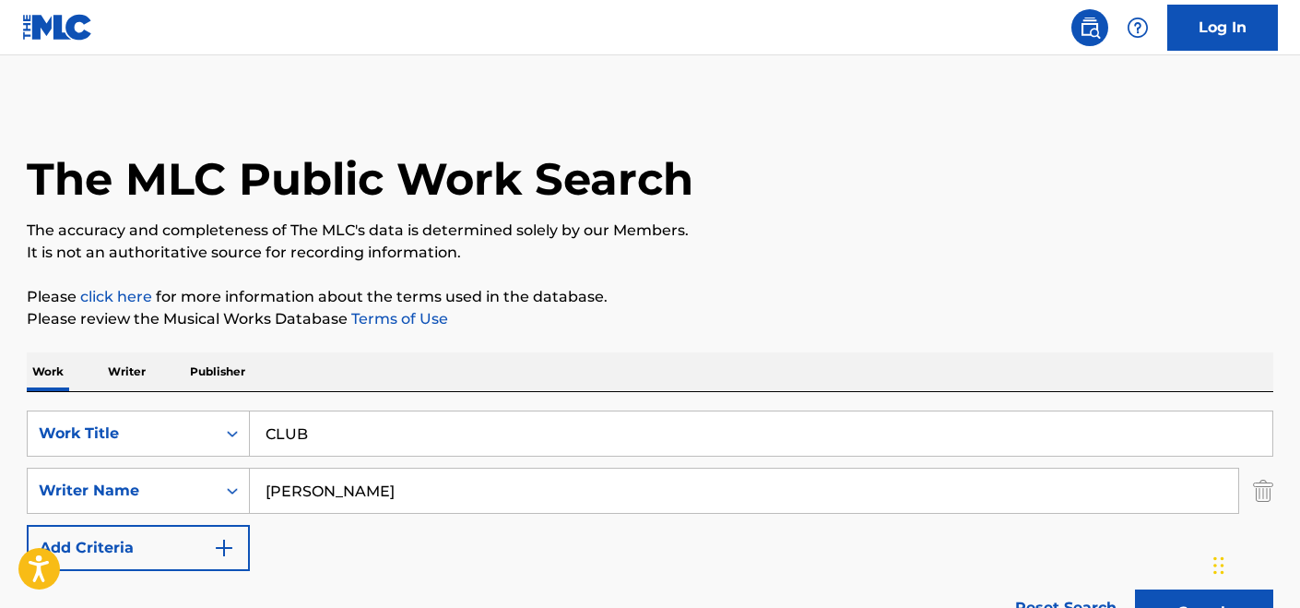
click at [323, 433] on input "CLUB" at bounding box center [761, 433] width 1023 height 44
paste input "Quedate"
type input "Quedate"
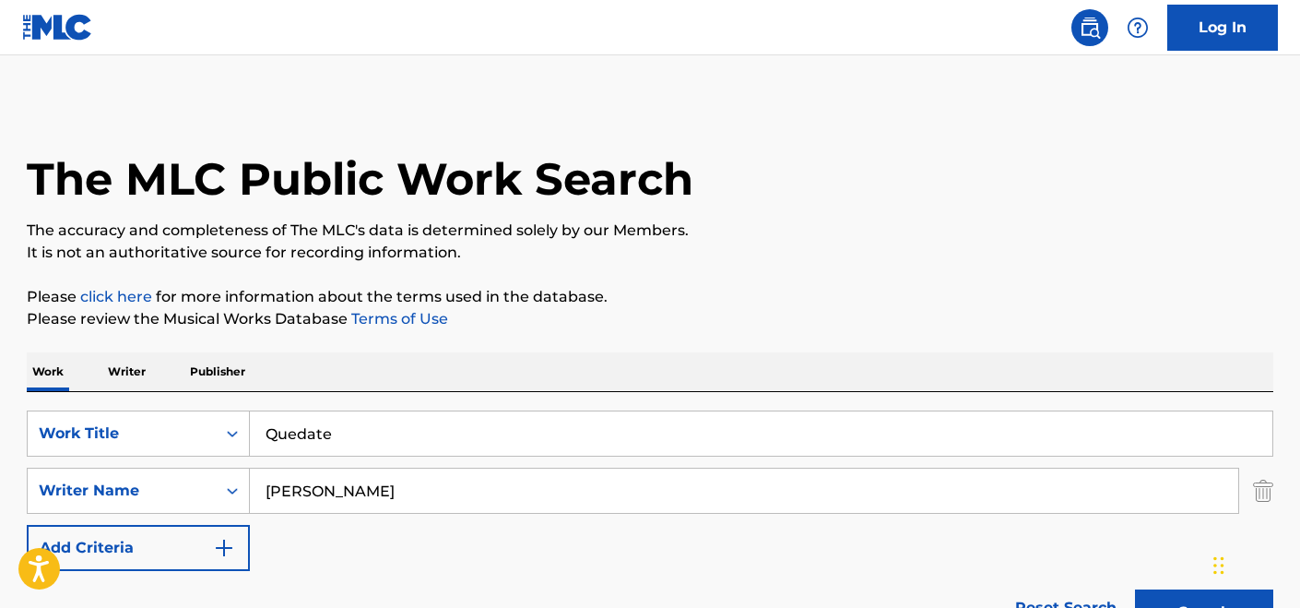
click at [472, 484] on input "[PERSON_NAME]" at bounding box center [744, 490] width 989 height 44
click at [472, 483] on input "[PERSON_NAME]" at bounding box center [744, 490] width 989 height 44
paste input "MJ Nebrad"
click at [1135, 589] on button "Search" at bounding box center [1204, 612] width 138 height 46
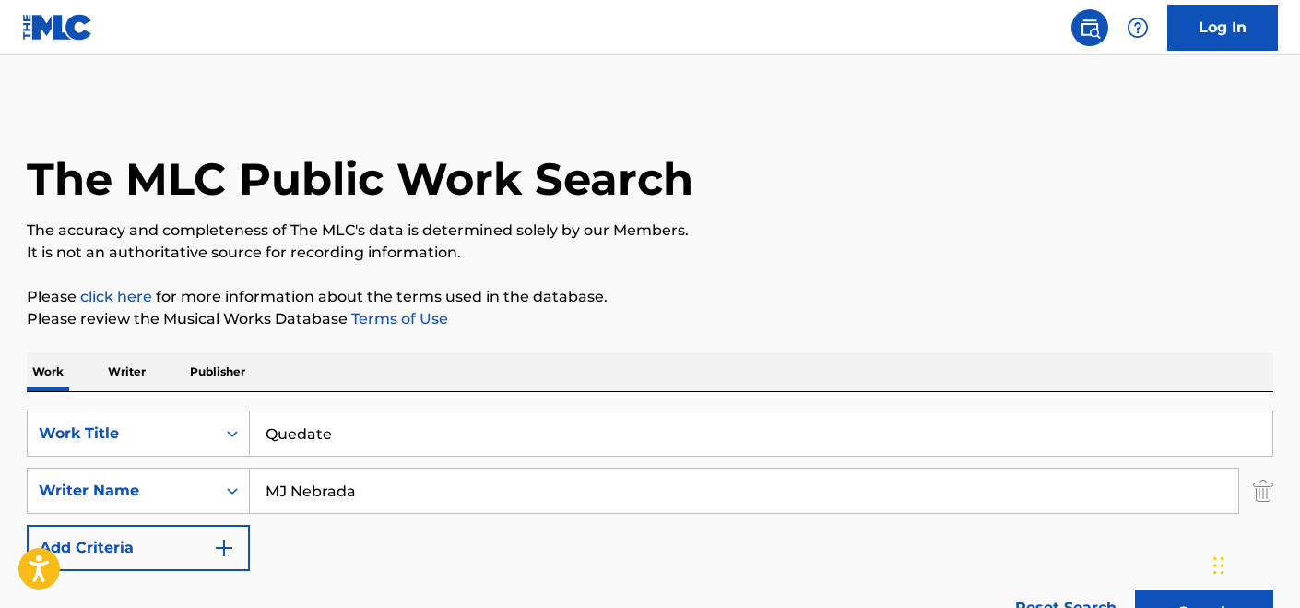
scroll to position [193, 0]
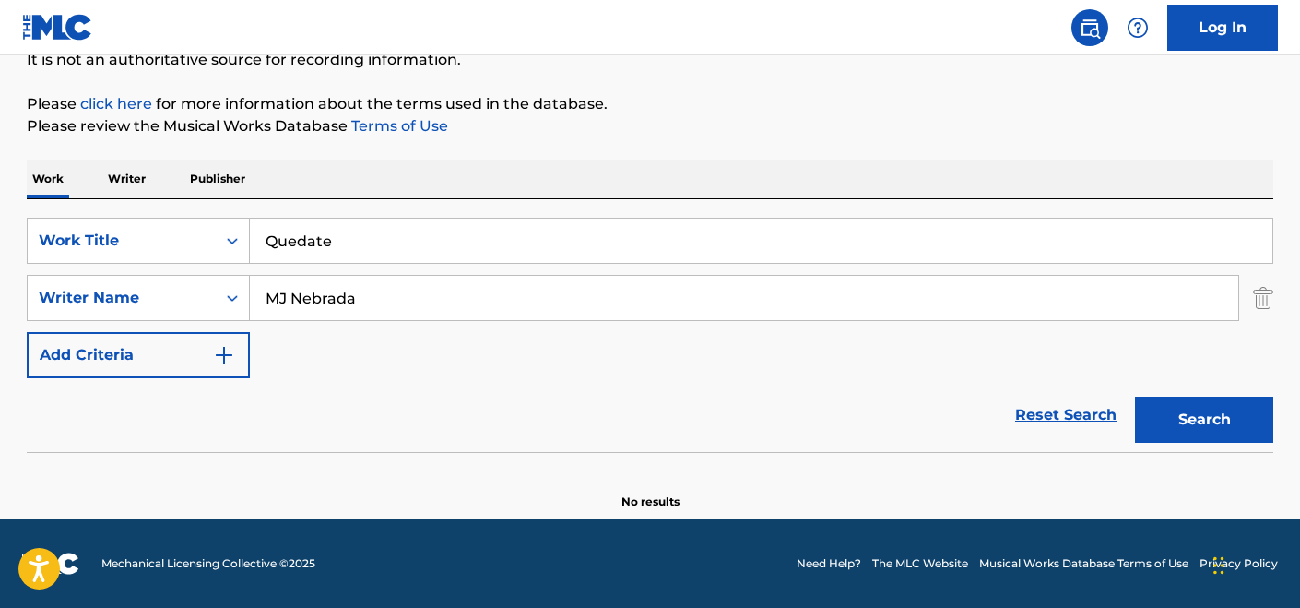
drag, startPoint x: 294, startPoint y: 300, endPoint x: 261, endPoint y: 300, distance: 33.2
click at [261, 300] on input "MJ Nebrada" at bounding box center [744, 298] width 989 height 44
click at [1135, 397] on button "Search" at bounding box center [1204, 420] width 138 height 46
click at [294, 296] on input "Nebrada" at bounding box center [744, 298] width 989 height 44
click at [295, 297] on input "Nebrada" at bounding box center [744, 298] width 989 height 44
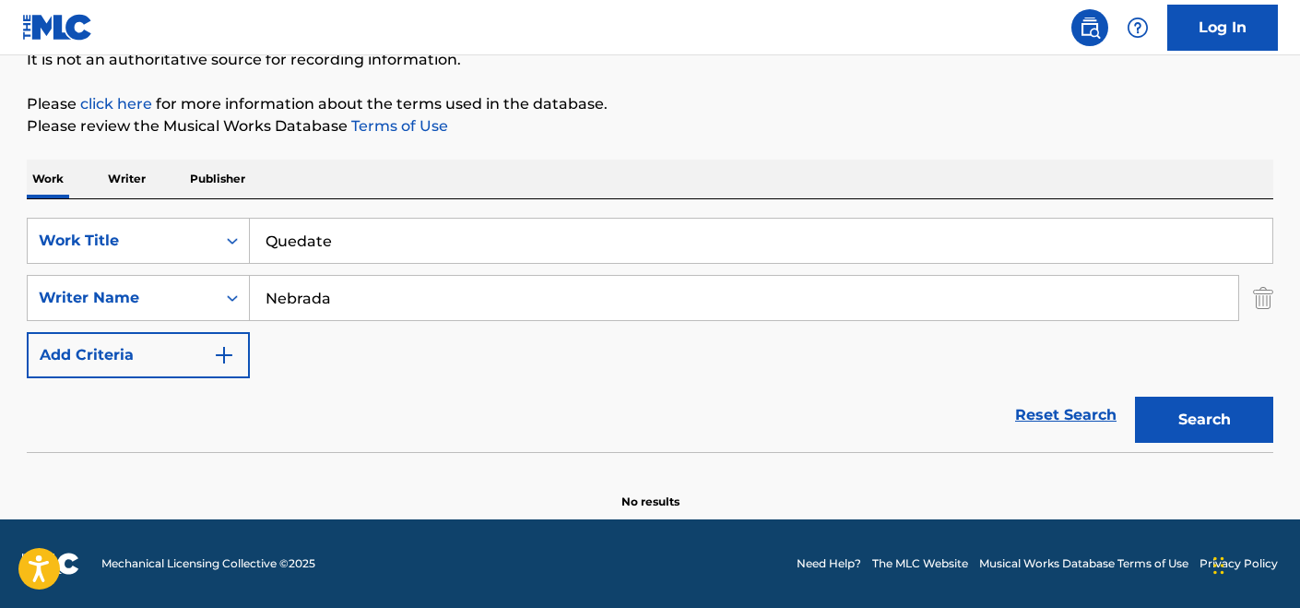
click at [295, 297] on input "Nebrada" at bounding box center [744, 298] width 989 height 44
paste input "ick [PERSON_NAME]"
click at [1135, 397] on button "Search" at bounding box center [1204, 420] width 138 height 46
click at [468, 299] on input "[PERSON_NAME]" at bounding box center [744, 298] width 989 height 44
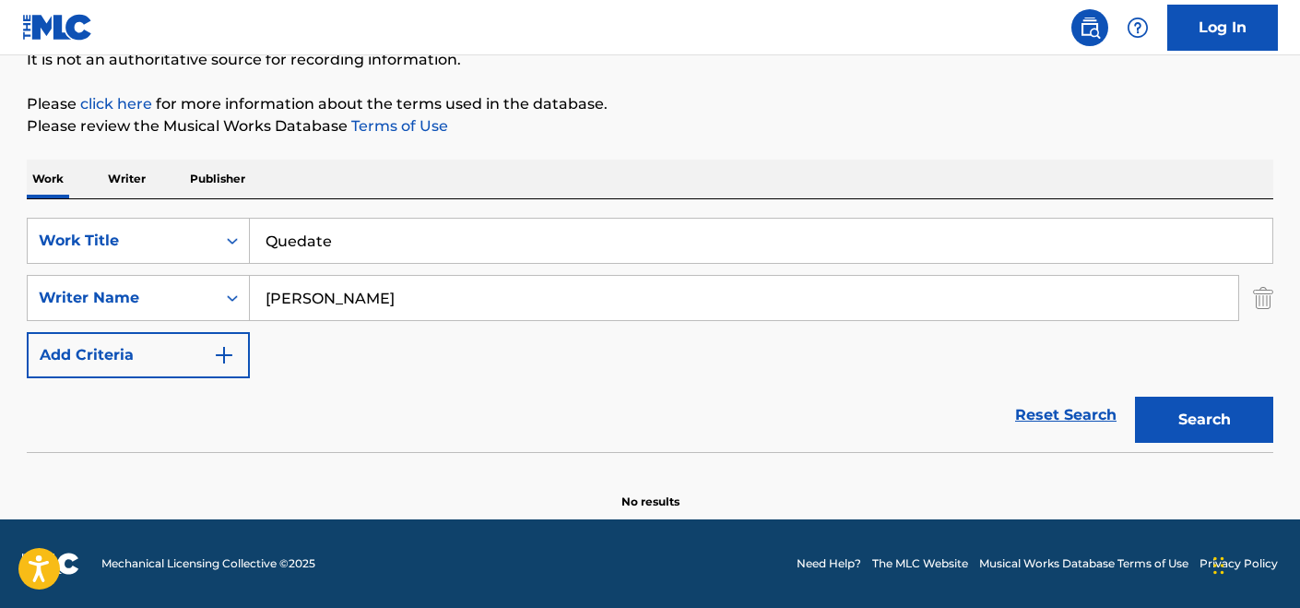
click at [468, 299] on input "[PERSON_NAME]" at bounding box center [744, 298] width 989 height 44
paste input "[PERSON_NAME]"
type input "[PERSON_NAME]"
click at [1135, 397] on button "Search" at bounding box center [1204, 420] width 138 height 46
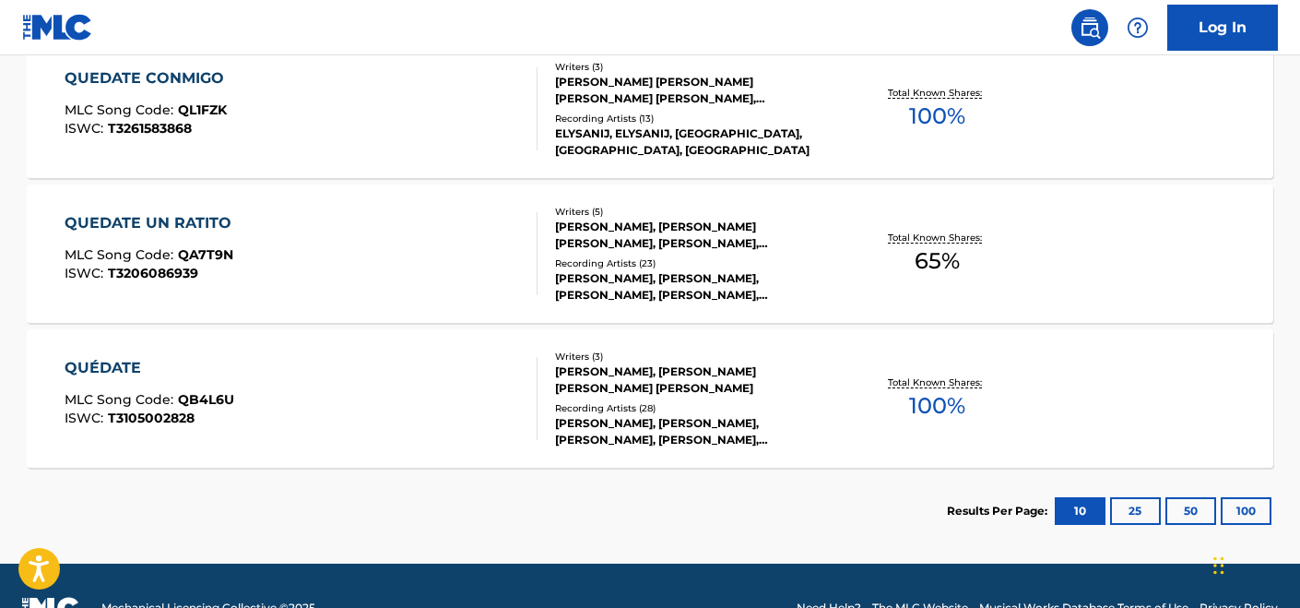
scroll to position [642, 0]
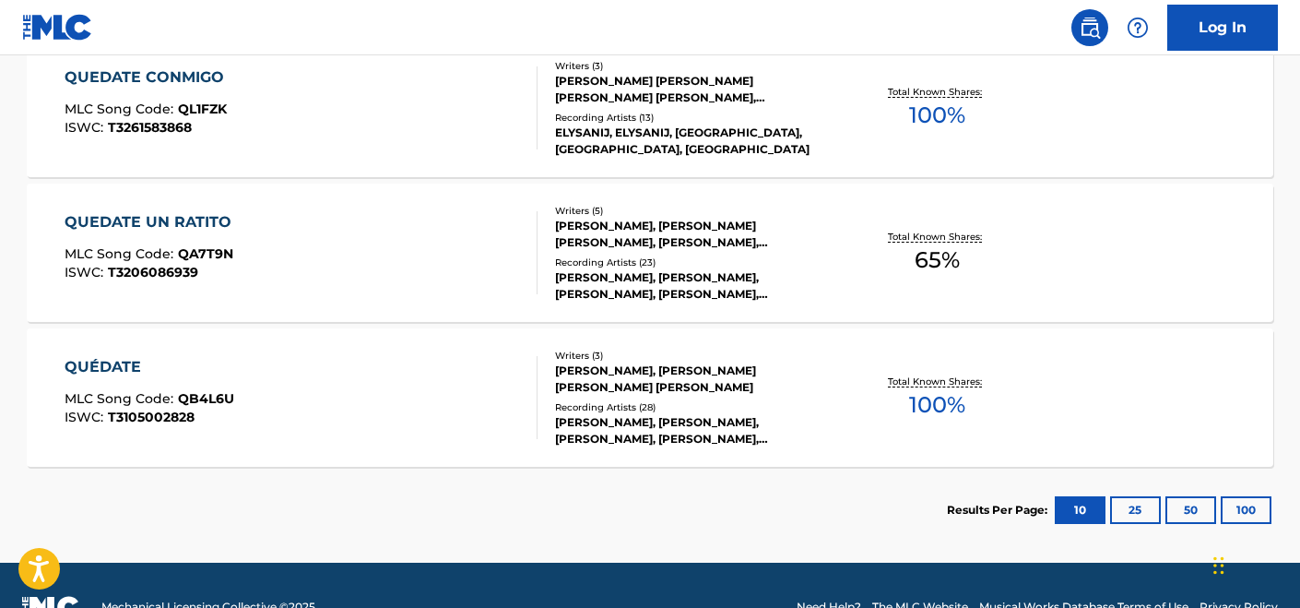
click at [438, 402] on div "QUÉDATE MLC Song Code : QB4L6U ISWC : T3105002828" at bounding box center [302, 397] width 474 height 83
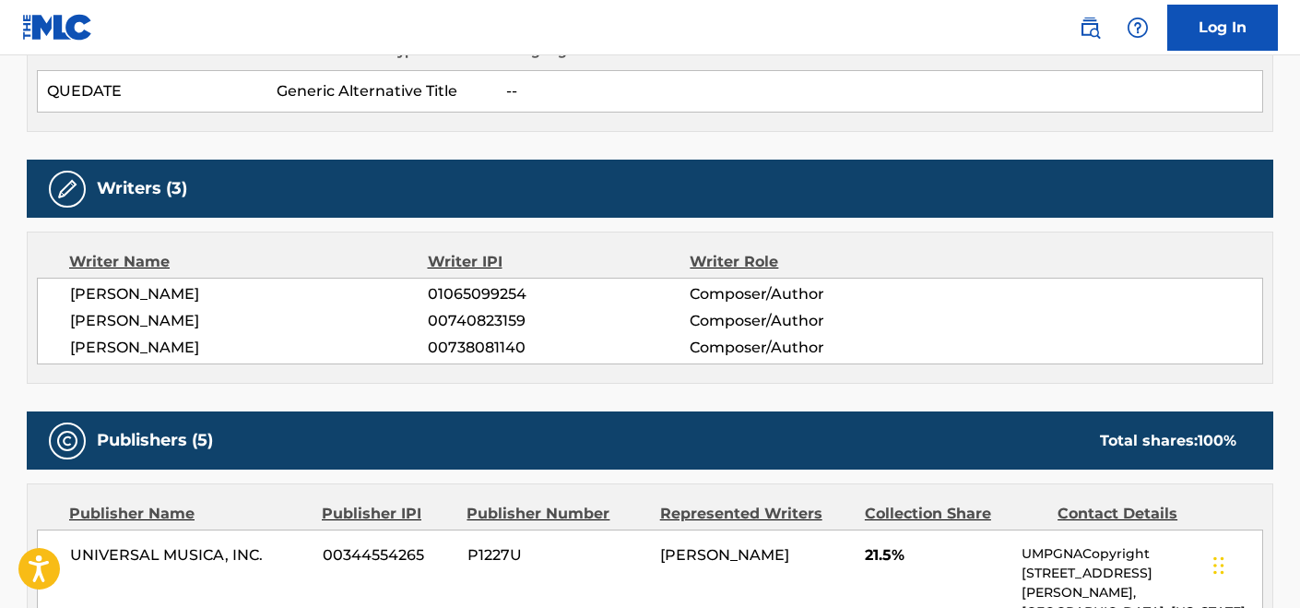
scroll to position [587, 0]
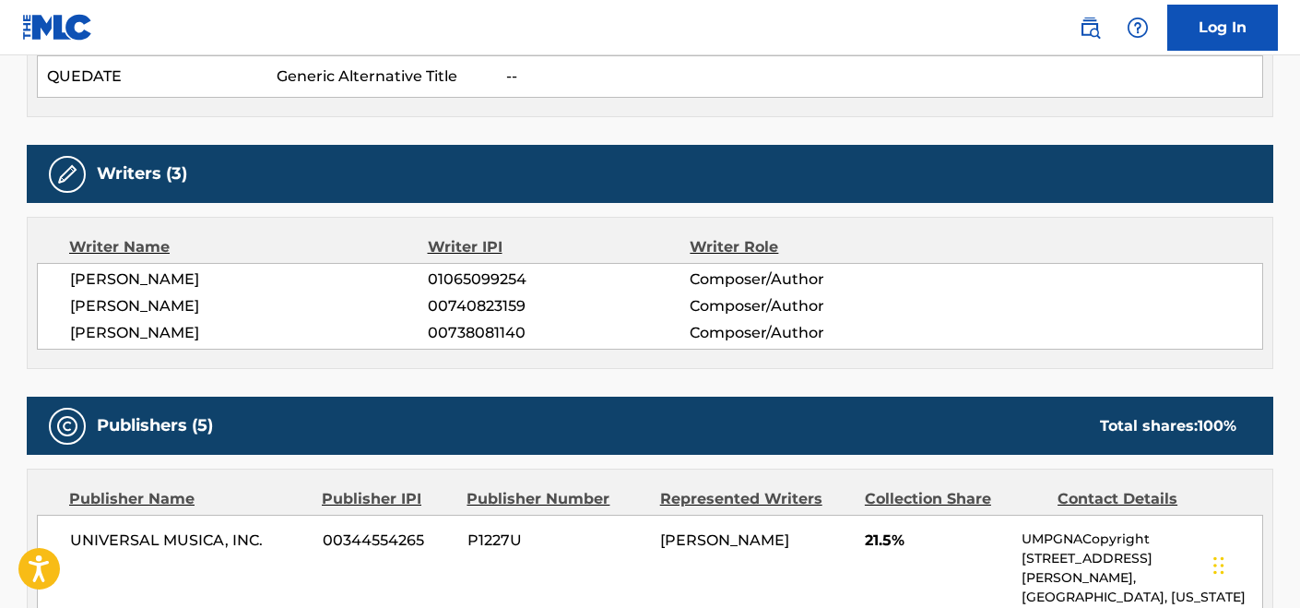
drag, startPoint x: 300, startPoint y: 337, endPoint x: 65, endPoint y: 274, distance: 242.5
click at [65, 274] on div "[PERSON_NAME] 01065099254 Composer/Author [PERSON_NAME] 00740823159 Composer/Au…" at bounding box center [650, 306] width 1227 height 87
copy div "[PERSON_NAME] 01065099254 Composer/Author [PERSON_NAME] 00740823159 Composer/Au…"
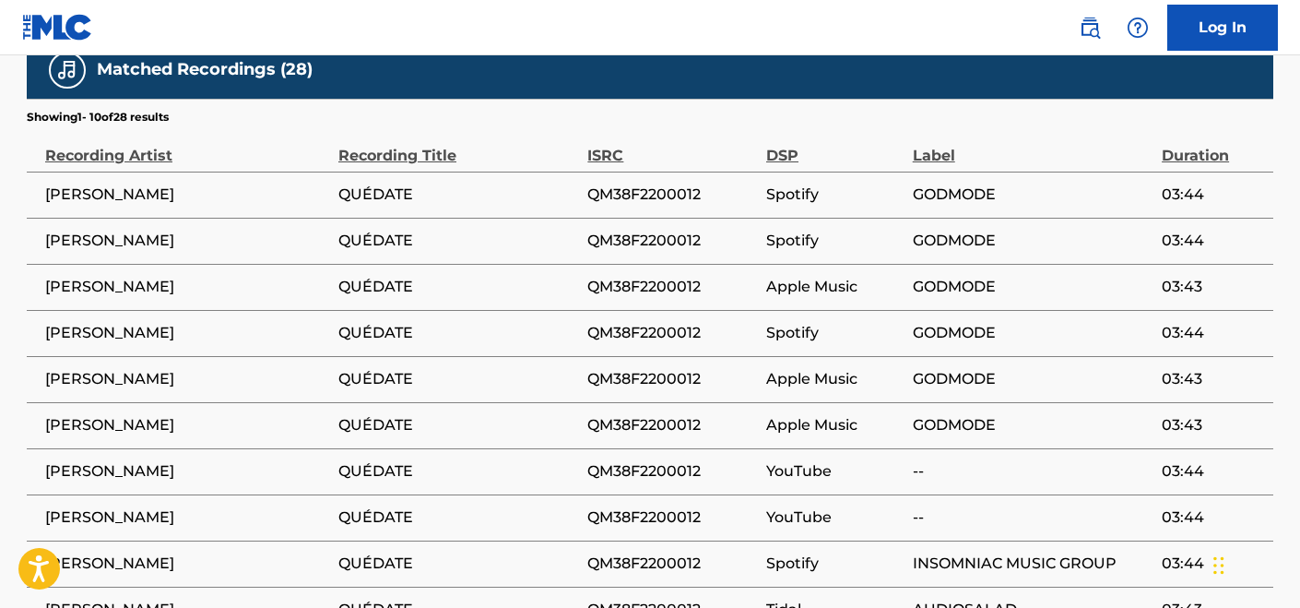
scroll to position [2581, 0]
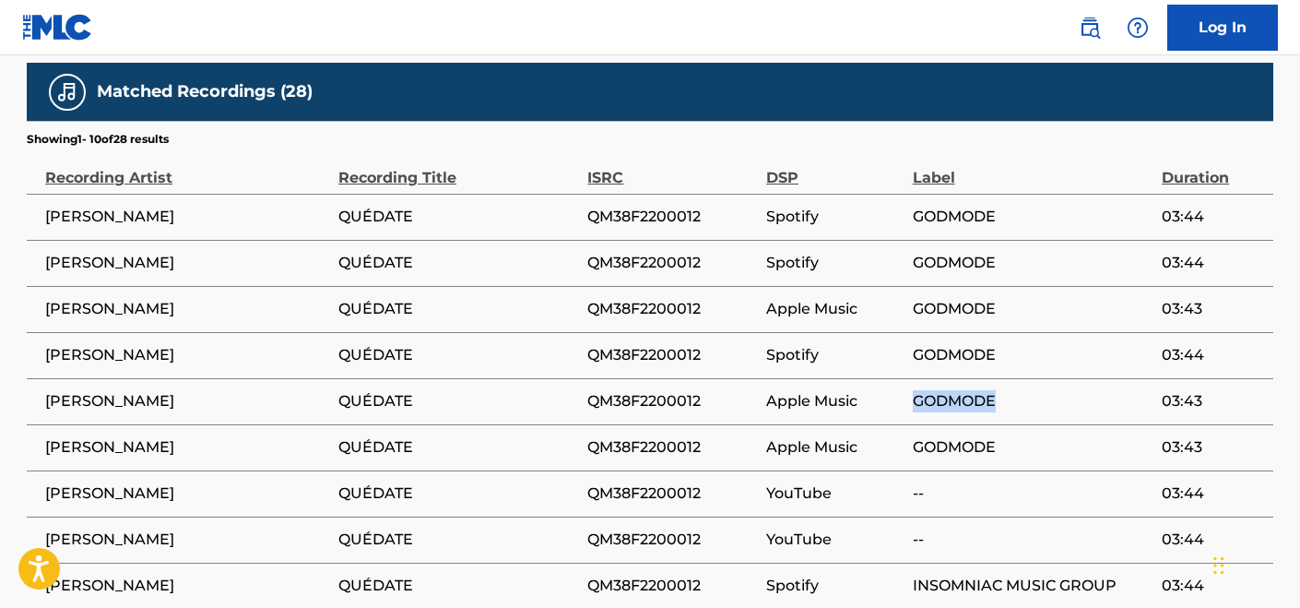
drag, startPoint x: 1007, startPoint y: 270, endPoint x: 910, endPoint y: 270, distance: 96.8
click at [913, 390] on span "GODMODE" at bounding box center [1033, 401] width 240 height 22
copy span "GODMODE"
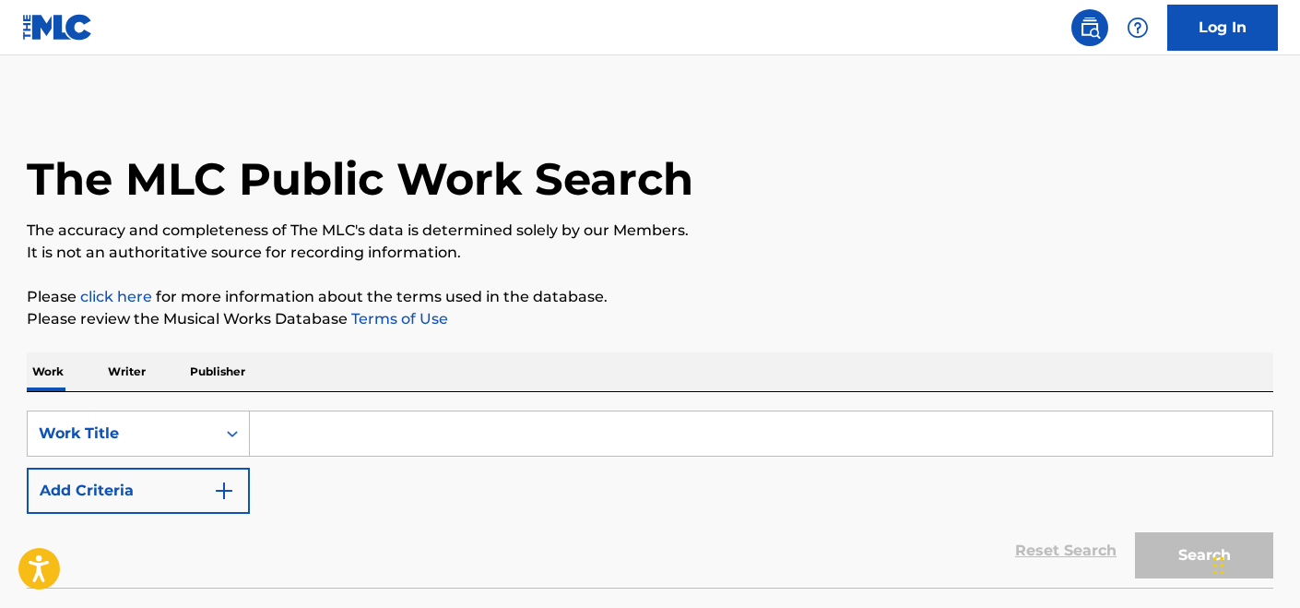
click at [460, 432] on input "Search Form" at bounding box center [761, 433] width 1023 height 44
paste input "Te estoy queriendo tanto"
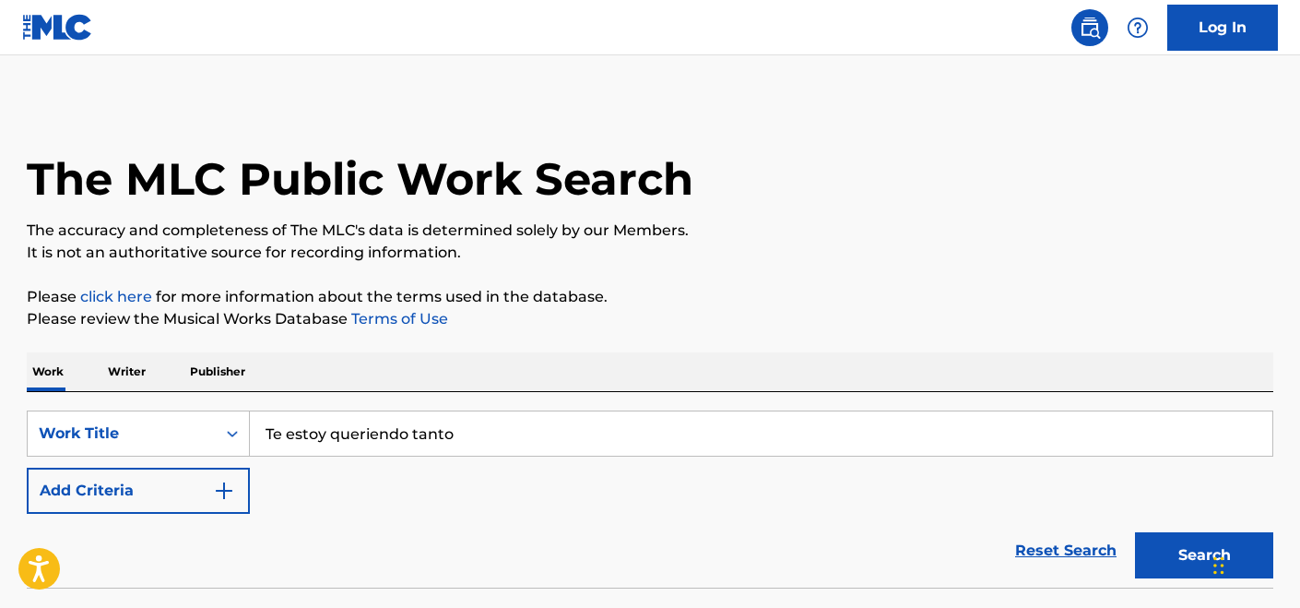
type input "Te estoy queriendo tanto"
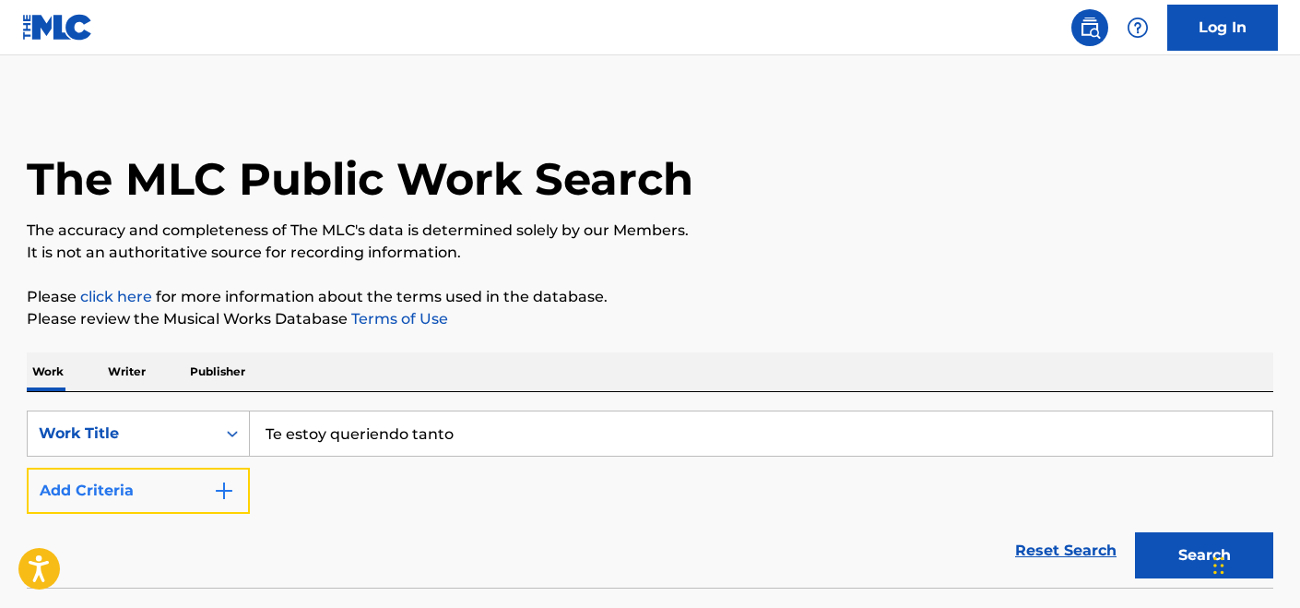
click at [196, 492] on button "Add Criteria" at bounding box center [138, 491] width 223 height 46
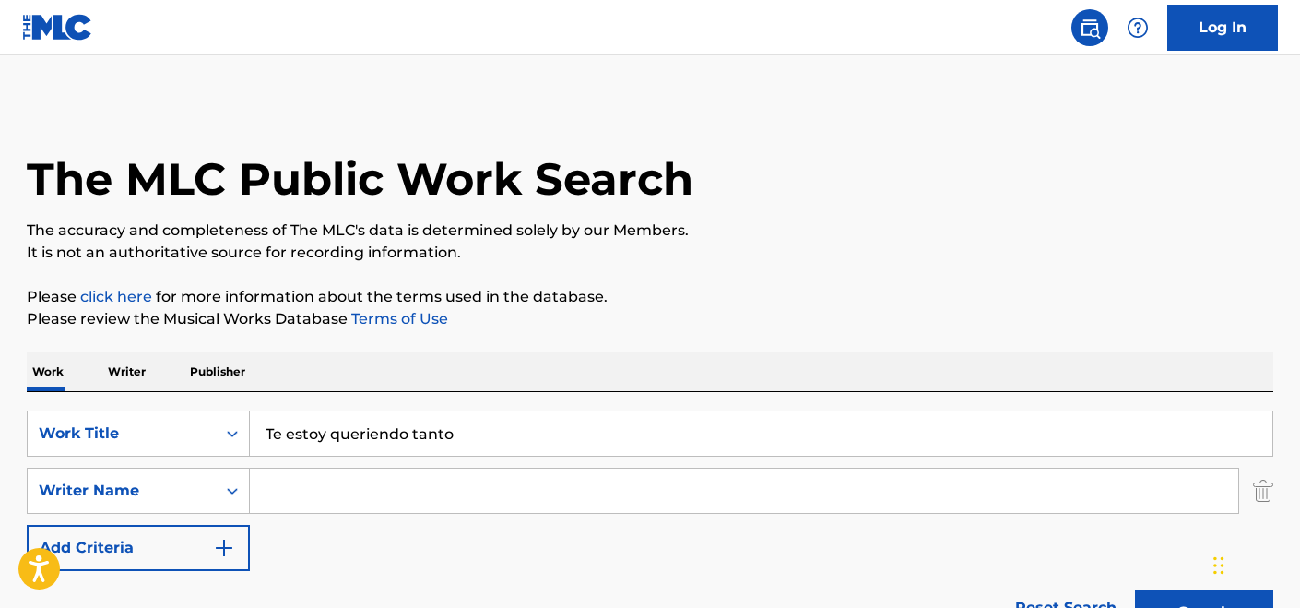
click at [340, 496] on input "Search Form" at bounding box center [744, 490] width 989 height 44
paste input "Agnes Simon"
type input "Agnes Simon"
click at [1135, 589] on button "Search" at bounding box center [1204, 612] width 138 height 46
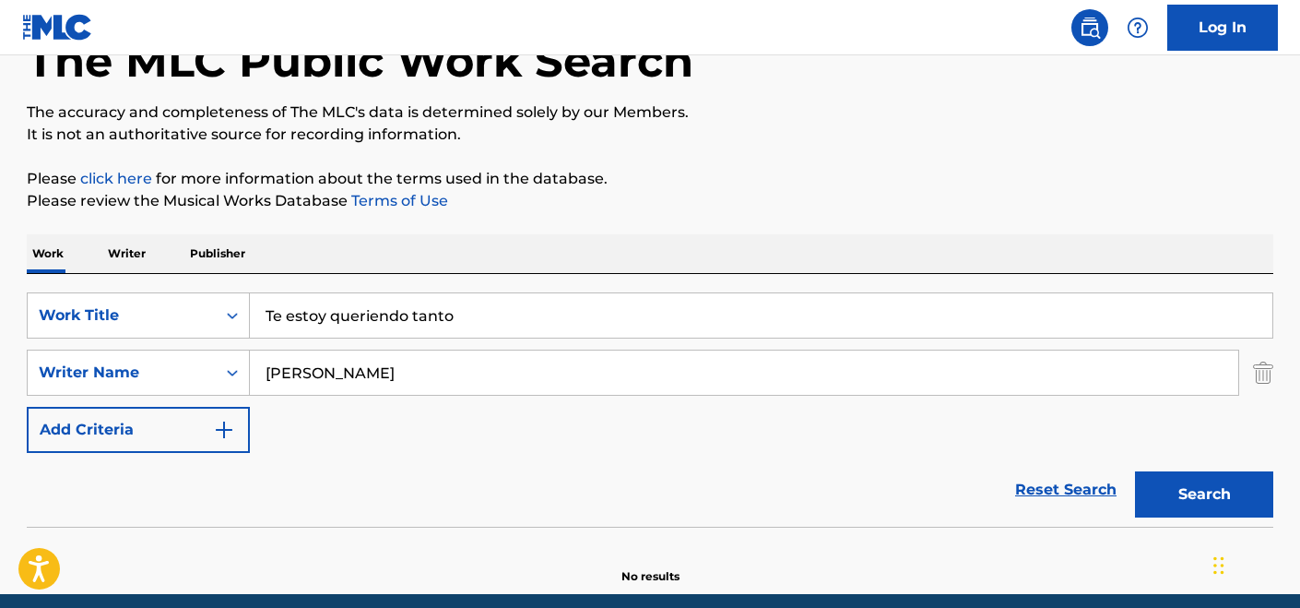
scroll to position [193, 0]
